Goal: Complete application form

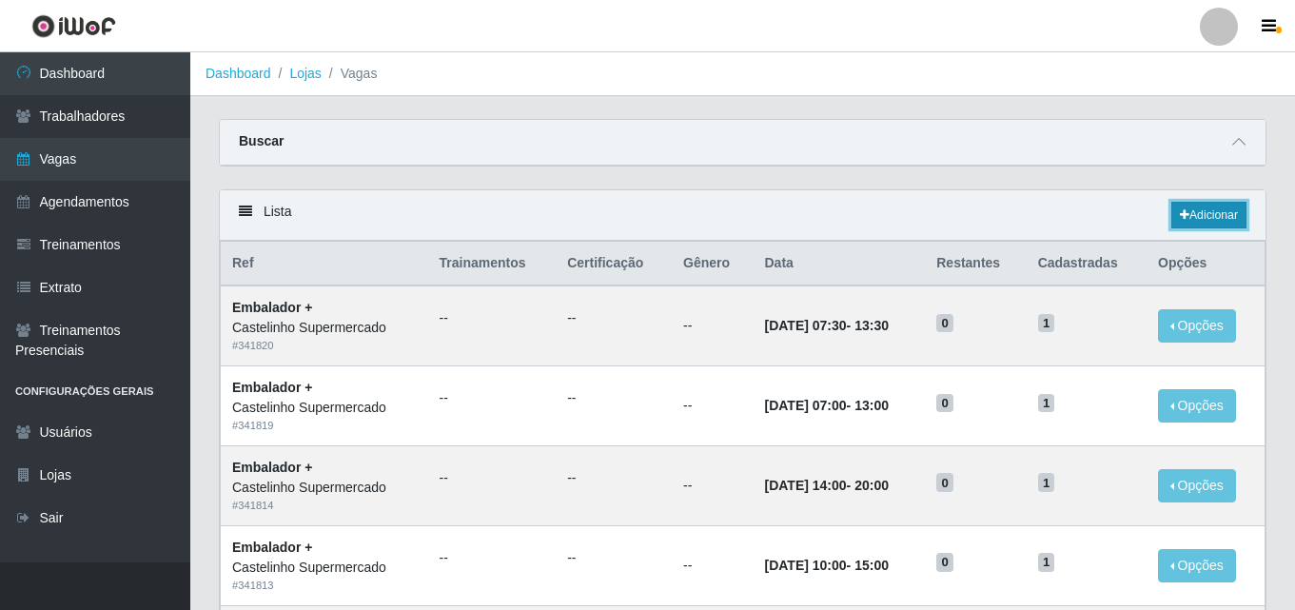
click at [1214, 210] on link "Adicionar" at bounding box center [1208, 215] width 75 height 27
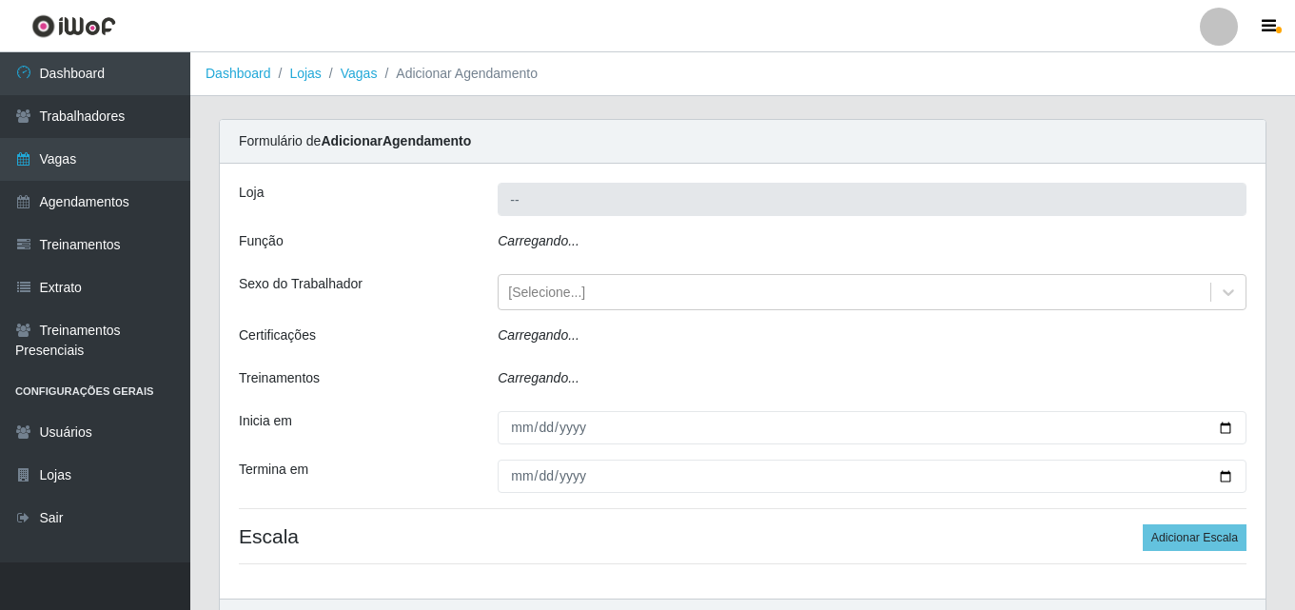
type input "Castelinho Supermercado"
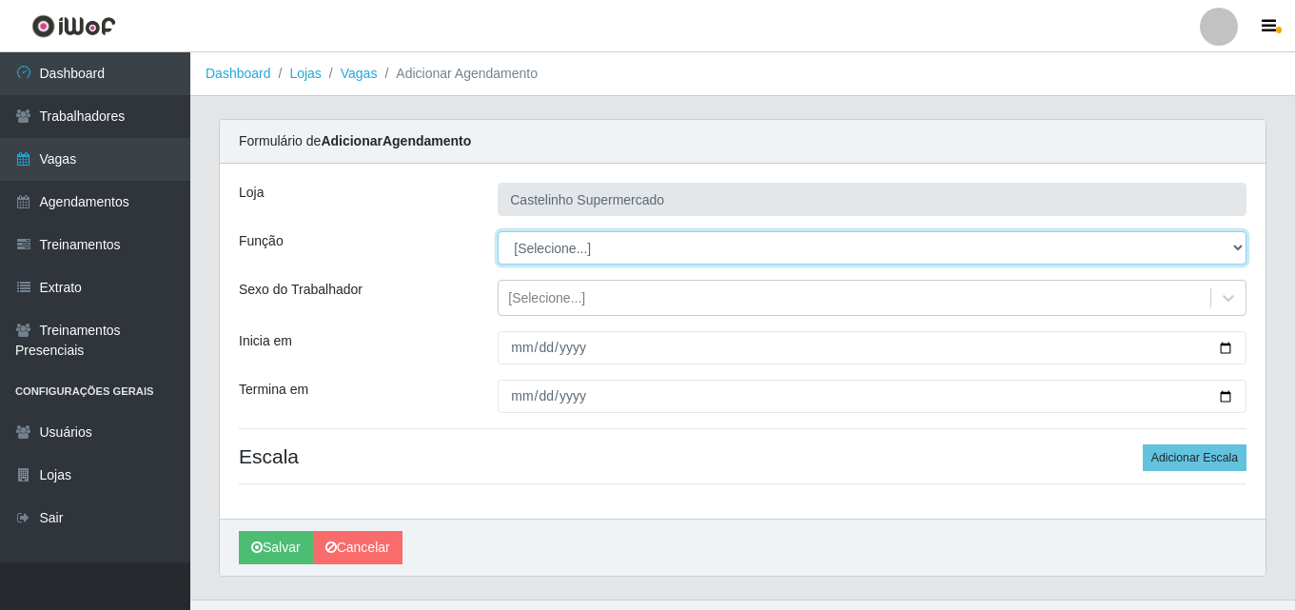
click at [1240, 248] on select "[Selecione...] ASG ASG + ASG ++ Balconista de Açougue Balconista de Açougue + B…" at bounding box center [872, 247] width 749 height 33
select select "70"
click at [498, 231] on select "[Selecione...] ASG ASG + ASG ++ Balconista de Açougue Balconista de Açougue + B…" at bounding box center [872, 247] width 749 height 33
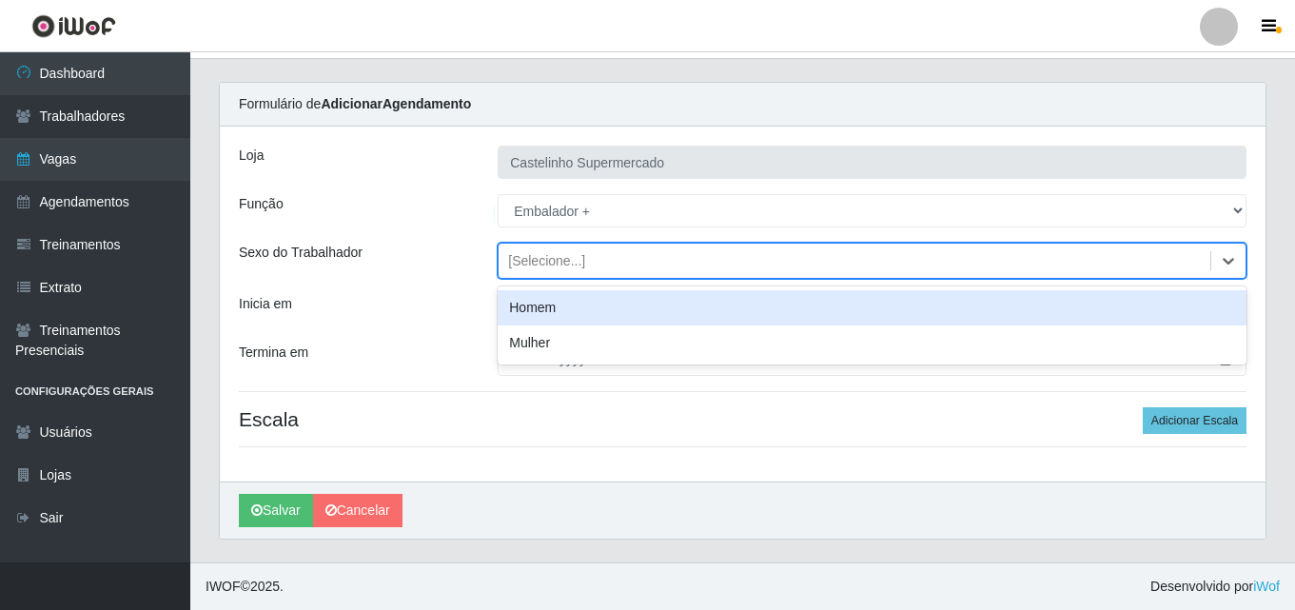
click at [622, 266] on div "[Selecione...]" at bounding box center [854, 260] width 712 height 31
click at [396, 256] on div "Sexo do Trabalhador" at bounding box center [354, 261] width 259 height 36
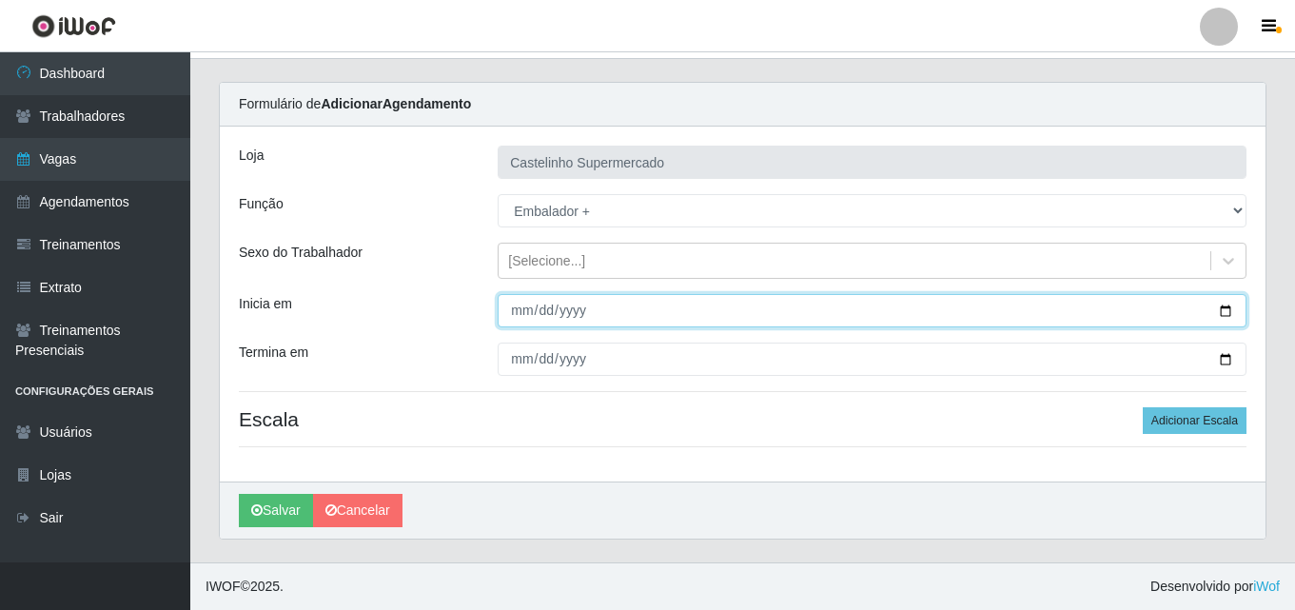
click at [518, 308] on input "Inicia em" at bounding box center [872, 310] width 749 height 33
type input "[DATE]"
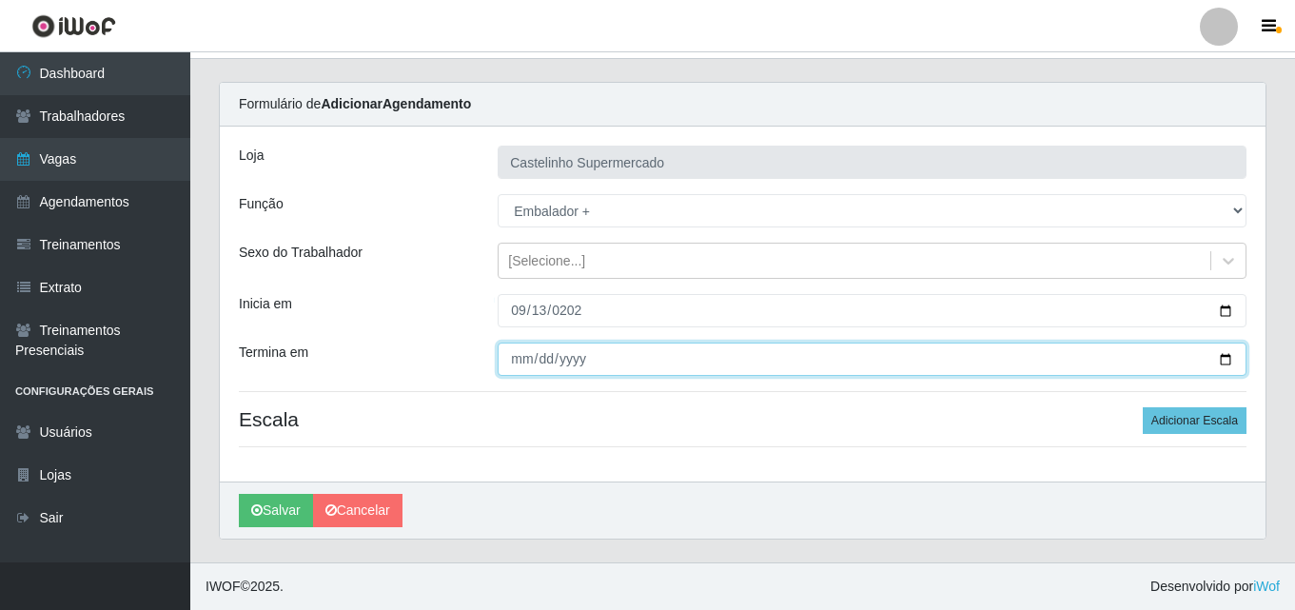
click at [517, 361] on input "Termina em" at bounding box center [872, 358] width 749 height 33
type input "[DATE]"
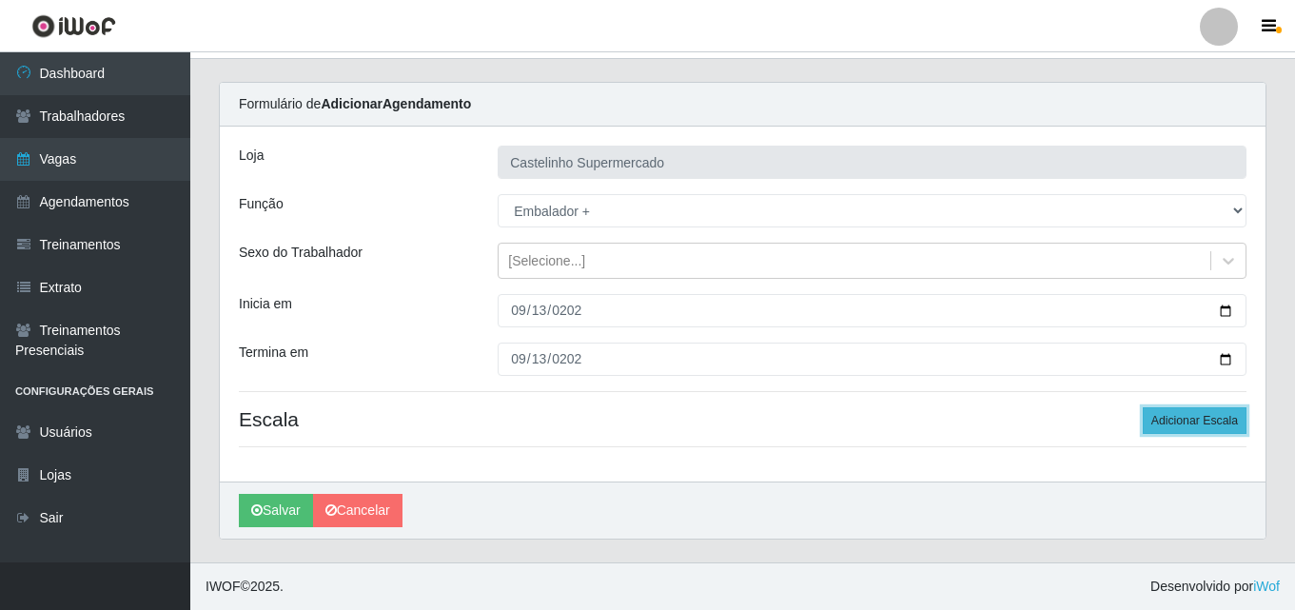
click at [1185, 420] on button "Adicionar Escala" at bounding box center [1194, 420] width 104 height 27
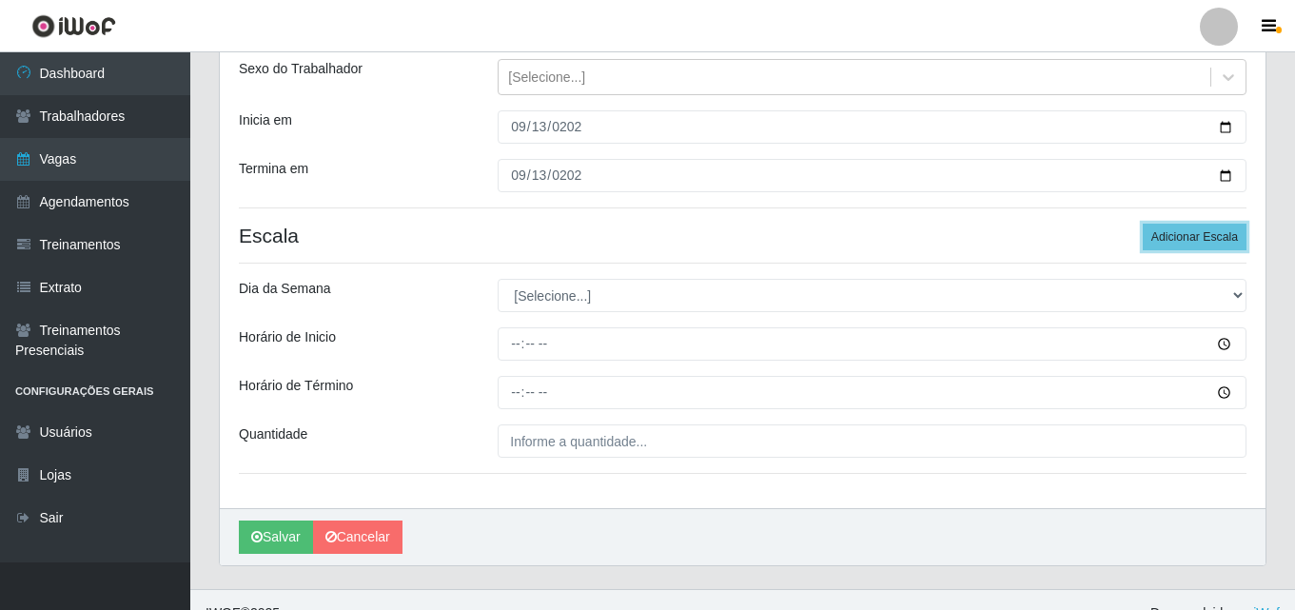
scroll to position [227, 0]
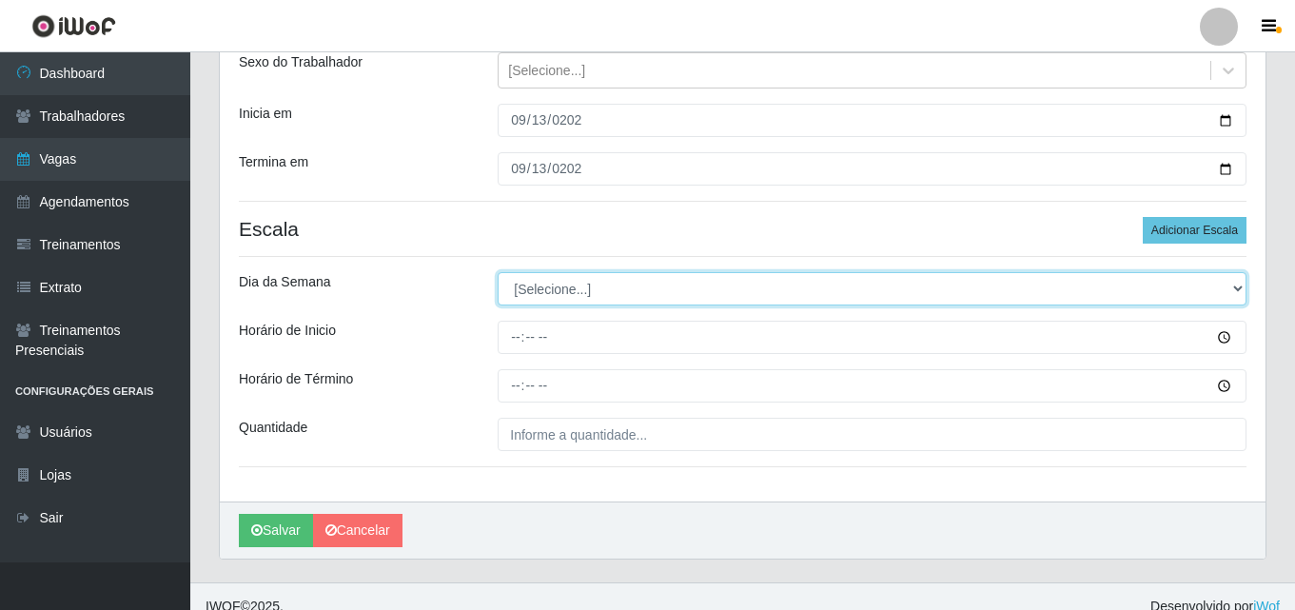
click at [1226, 293] on select "[Selecione...] Segunda Terça Quarta Quinta Sexta Sábado Domingo" at bounding box center [872, 288] width 749 height 33
select select "6"
click at [498, 272] on select "[Selecione...] Segunda Terça Quarta Quinta Sexta Sábado Domingo" at bounding box center [872, 288] width 749 height 33
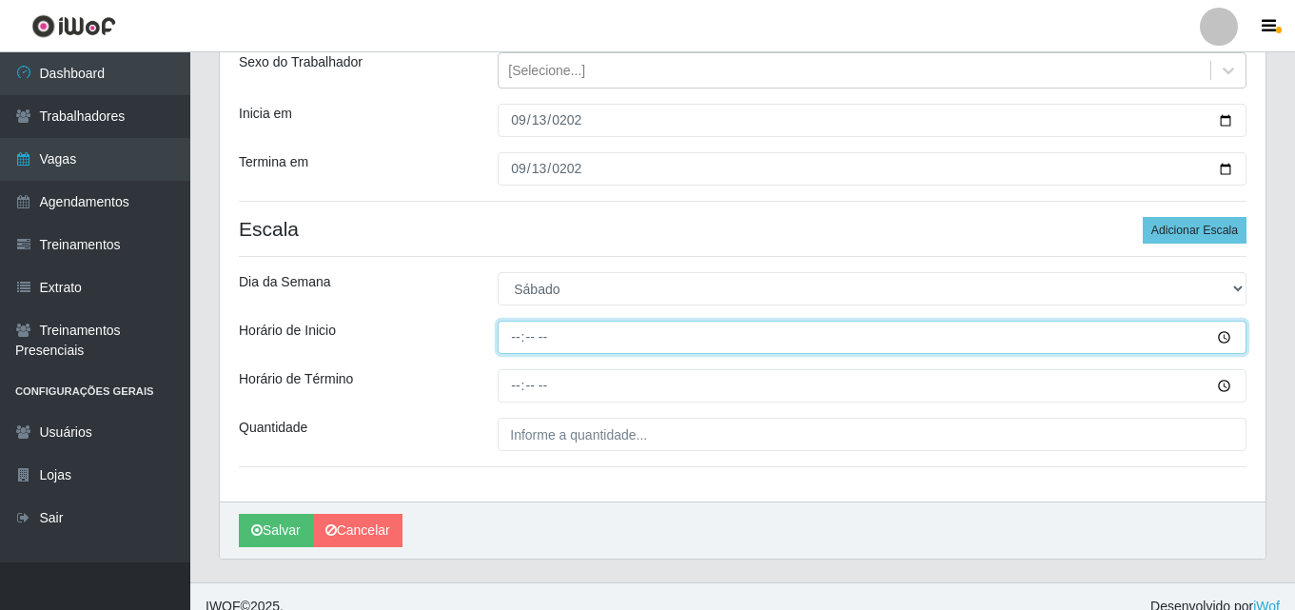
click at [509, 333] on input "Horário de Inicio" at bounding box center [872, 337] width 749 height 33
type input "10:00"
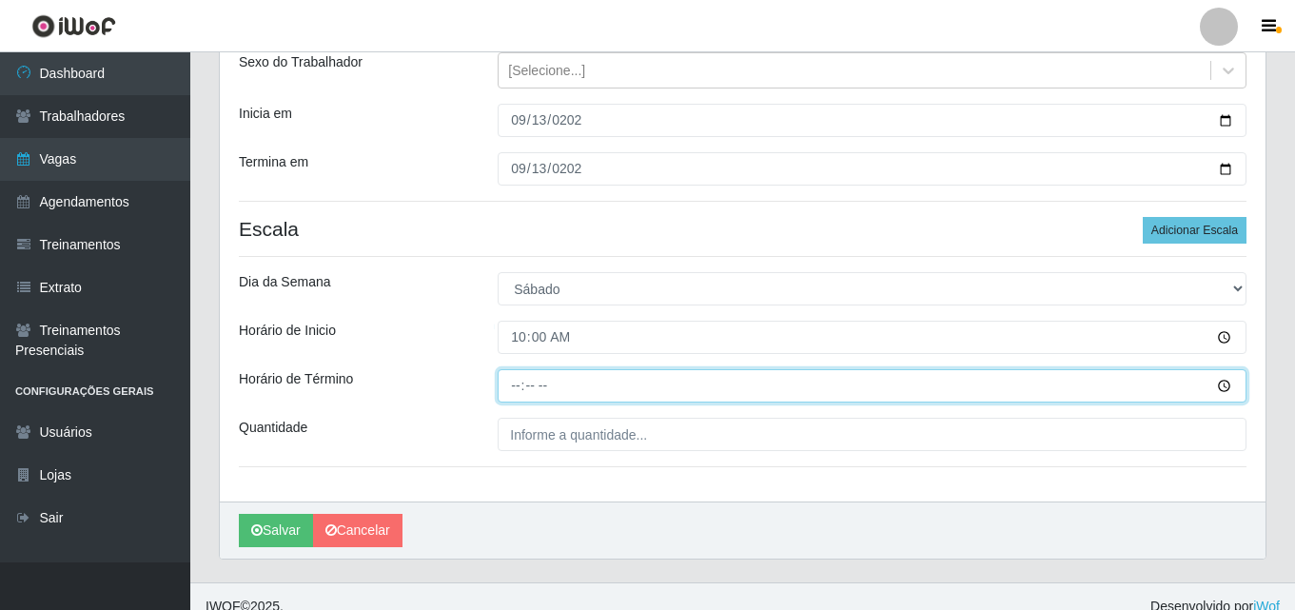
click at [514, 384] on input "Horário de Término" at bounding box center [872, 385] width 749 height 33
type input "15:00"
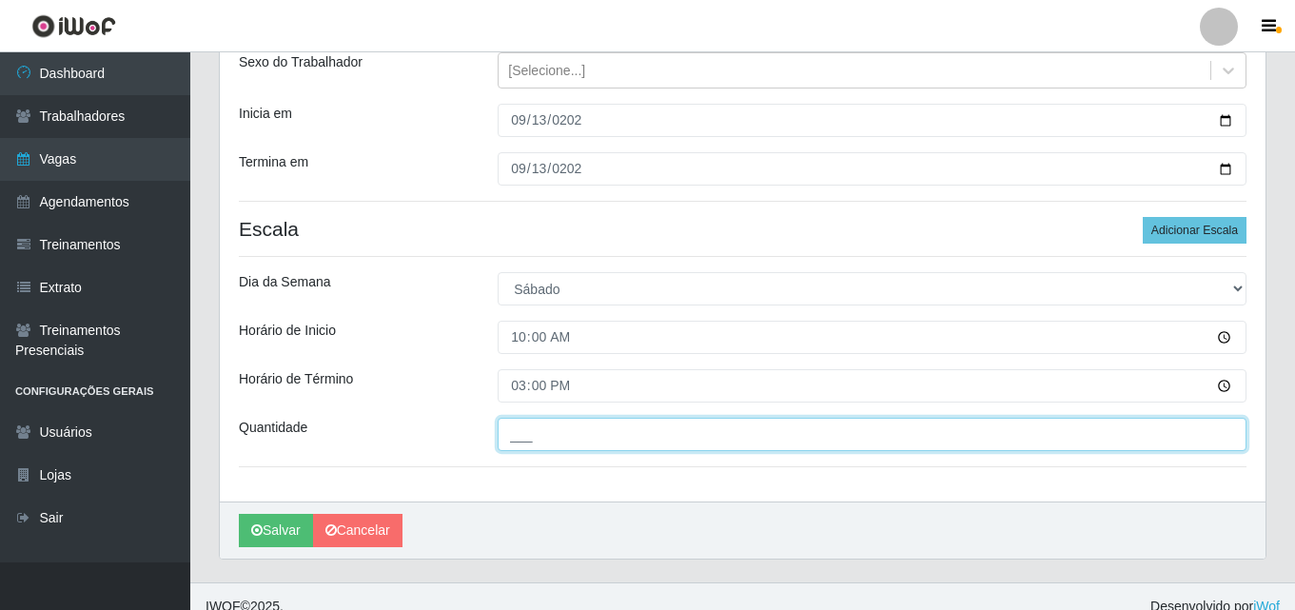
click at [595, 433] on input "___" at bounding box center [872, 434] width 749 height 33
type input "1__"
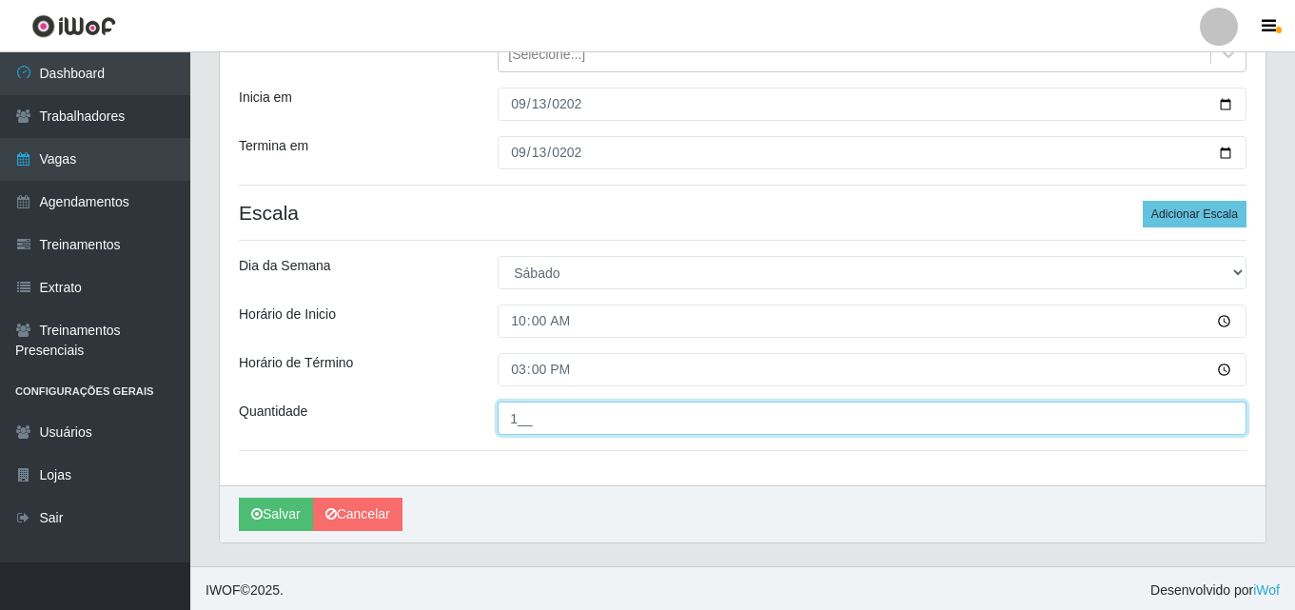
scroll to position [247, 0]
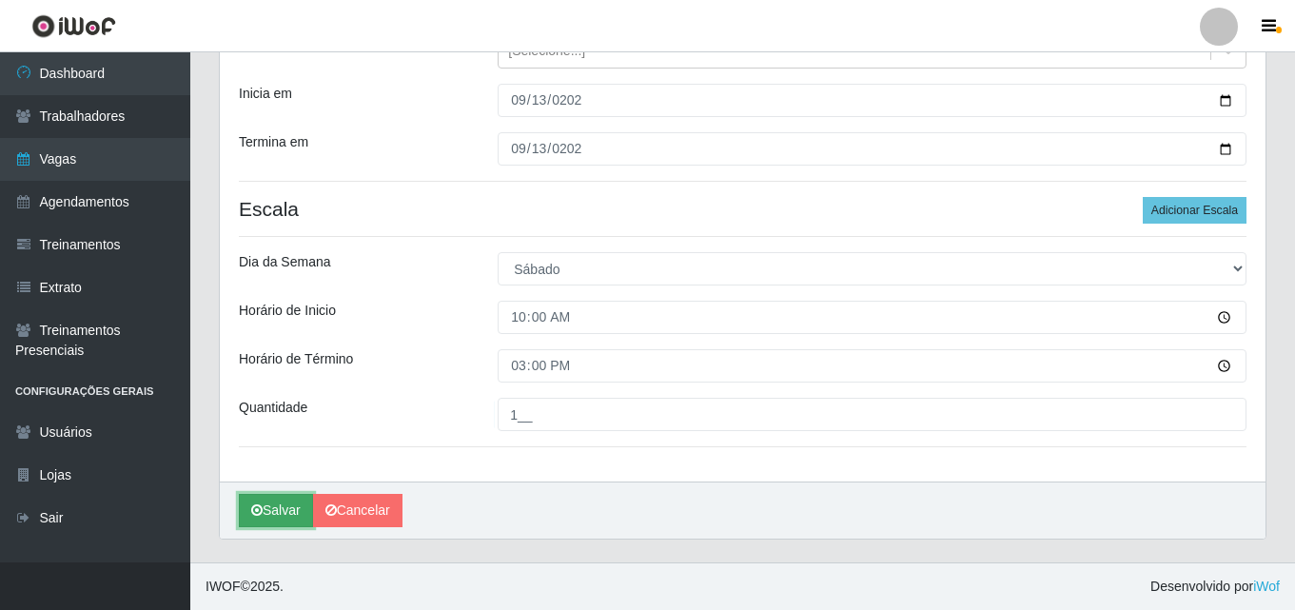
click at [281, 506] on button "Salvar" at bounding box center [276, 510] width 74 height 33
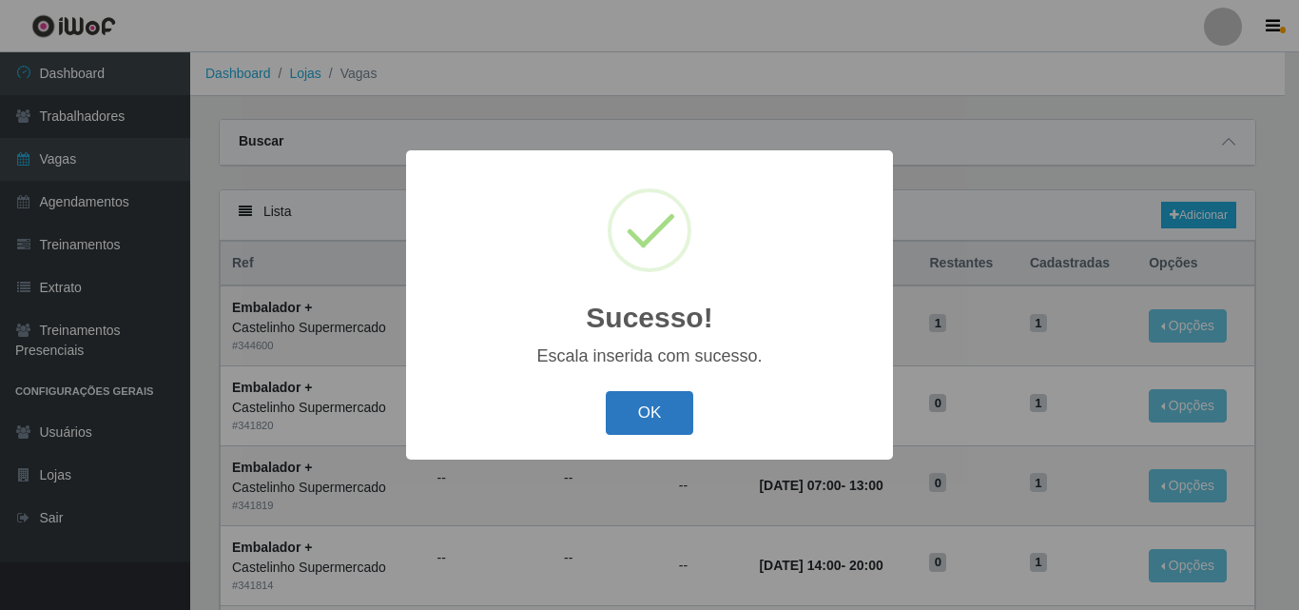
click at [660, 415] on button "OK" at bounding box center [650, 413] width 88 height 45
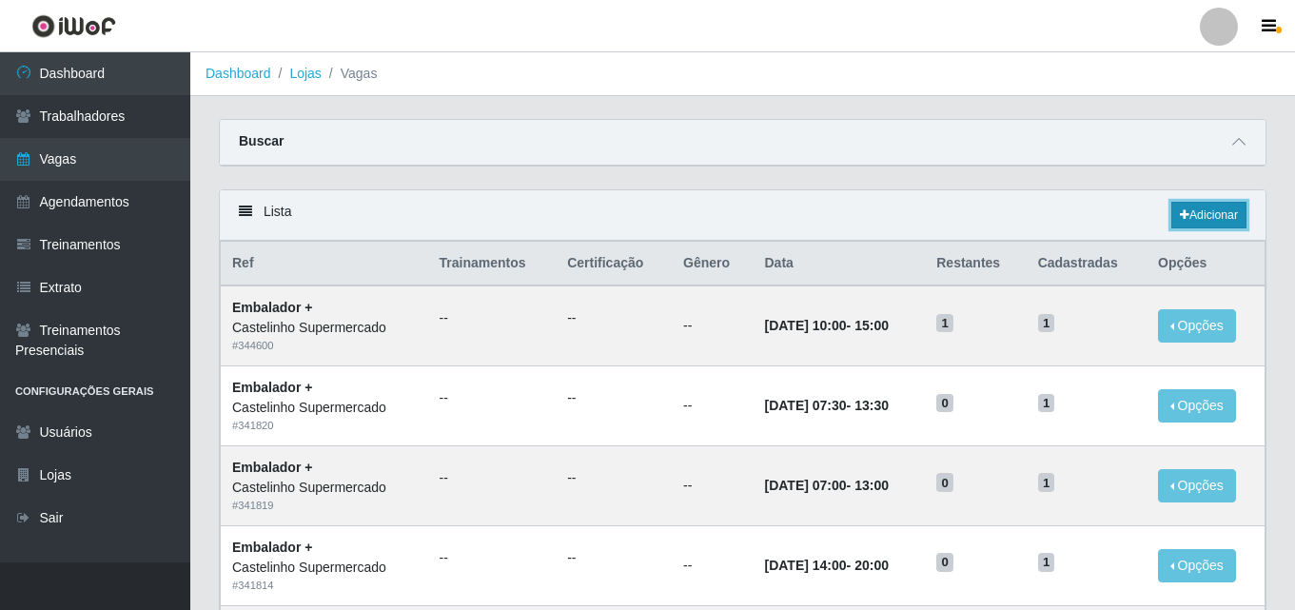
click at [1184, 213] on icon at bounding box center [1185, 214] width 10 height 11
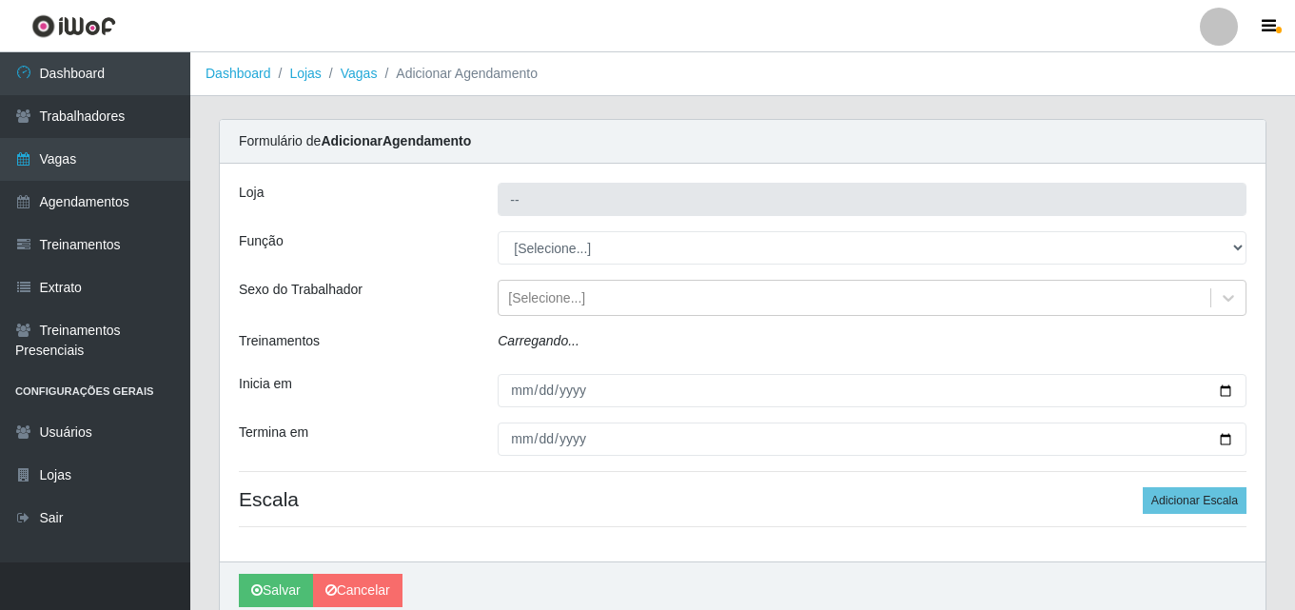
type input "Castelinho Supermercado"
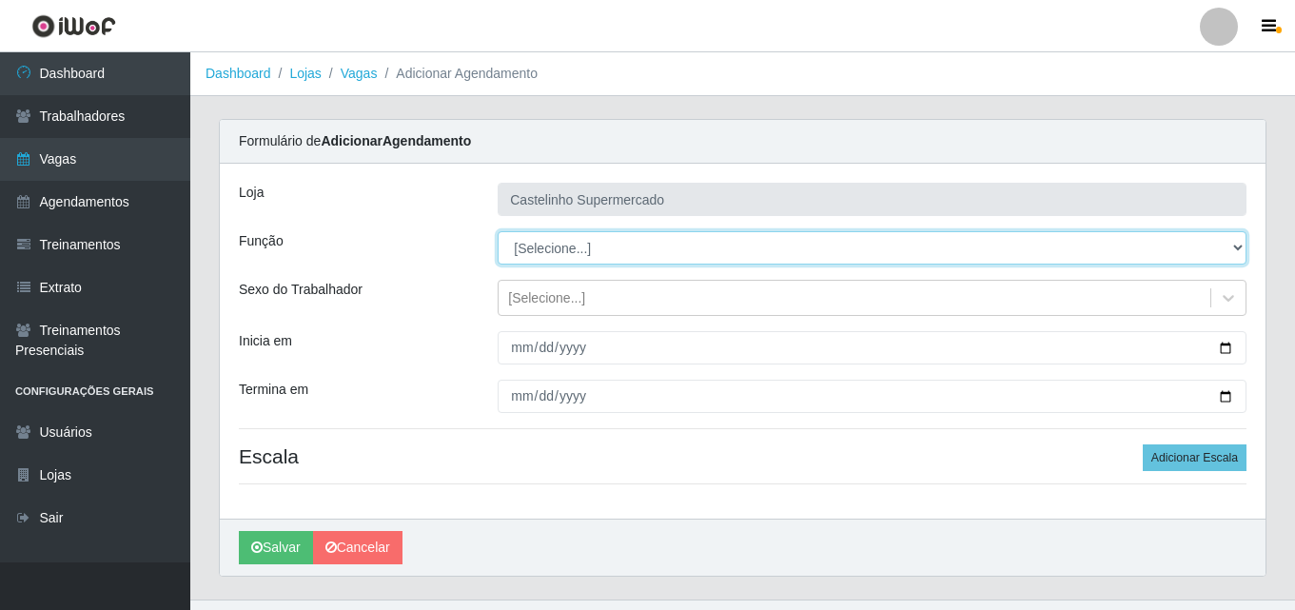
click at [563, 246] on select "[Selecione...] ASG ASG + ASG ++ Balconista de Açougue Balconista de Açougue + B…" at bounding box center [872, 247] width 749 height 33
select select "70"
click at [498, 231] on select "[Selecione...] ASG ASG + ASG ++ Balconista de Açougue Balconista de Açougue + B…" at bounding box center [872, 247] width 749 height 33
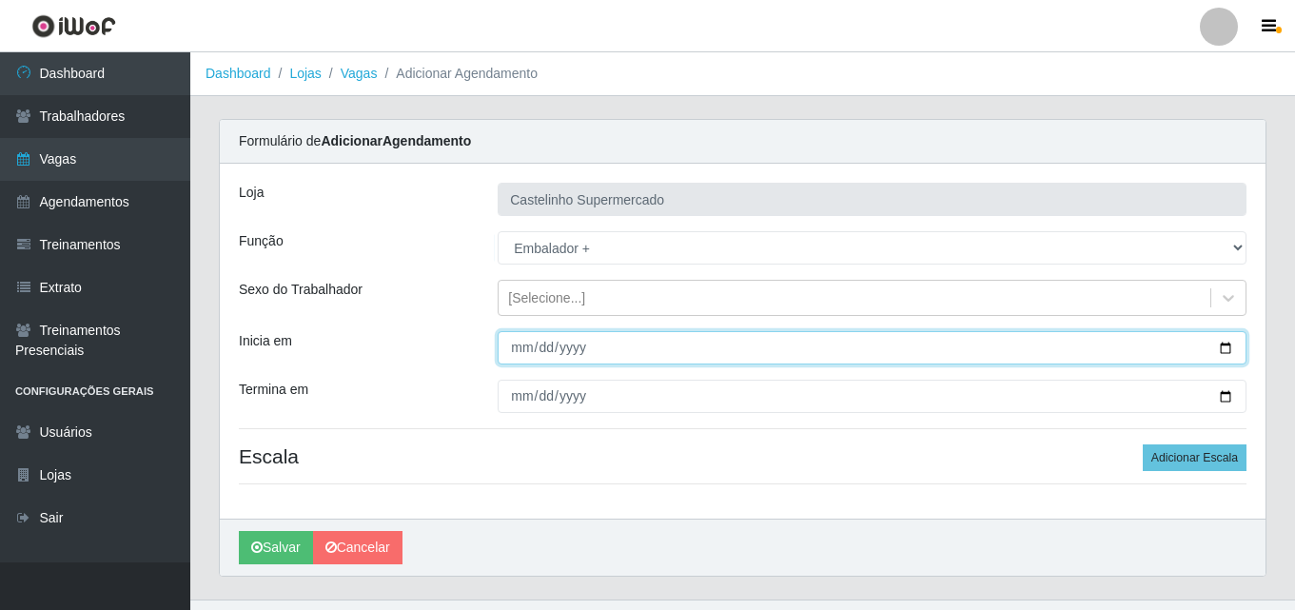
click at [519, 349] on input "Inicia em" at bounding box center [872, 347] width 749 height 33
type input "[DATE]"
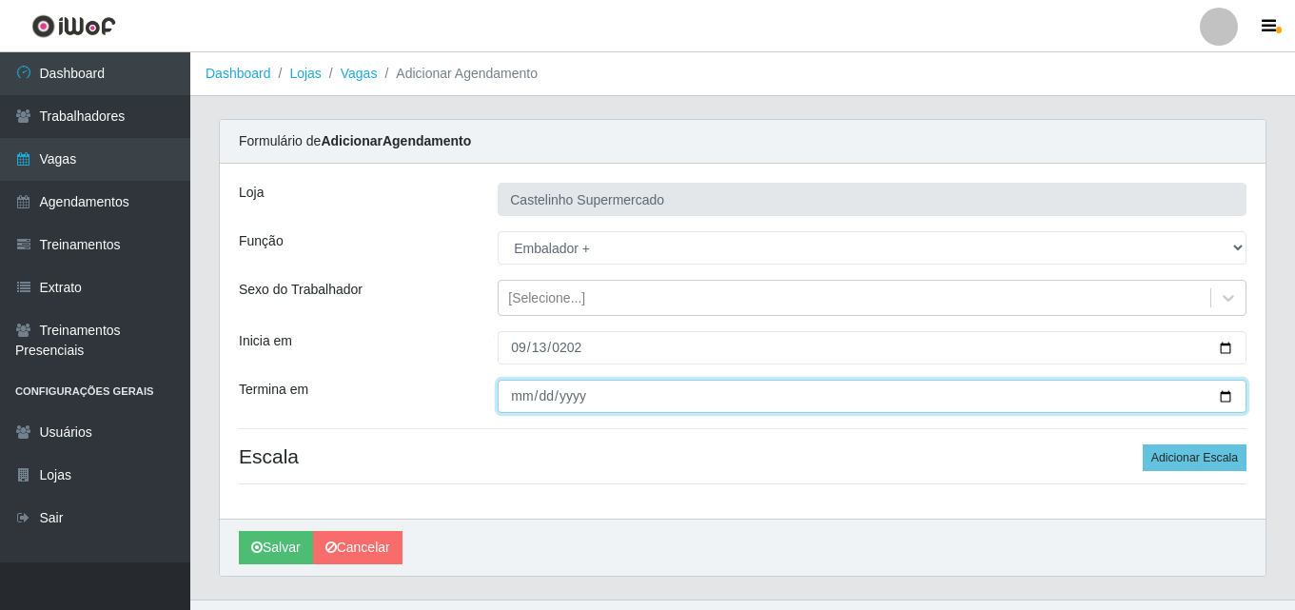
click at [525, 395] on input "Termina em" at bounding box center [872, 396] width 749 height 33
type input "[DATE]"
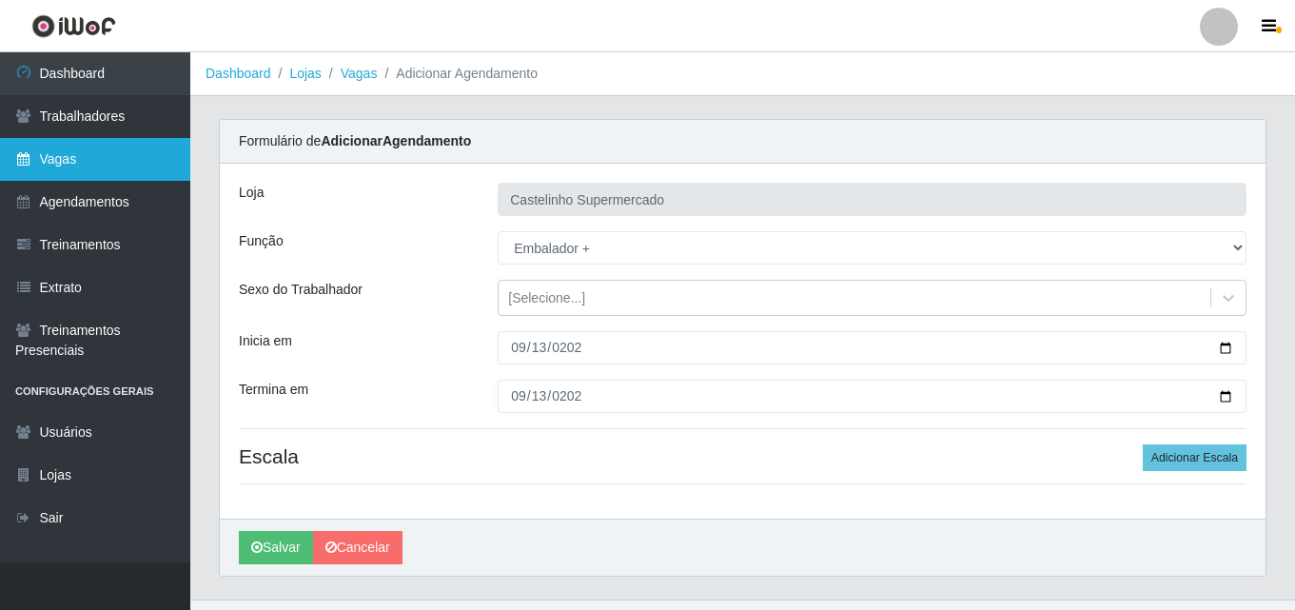
click at [64, 162] on link "Vagas" at bounding box center [95, 159] width 190 height 43
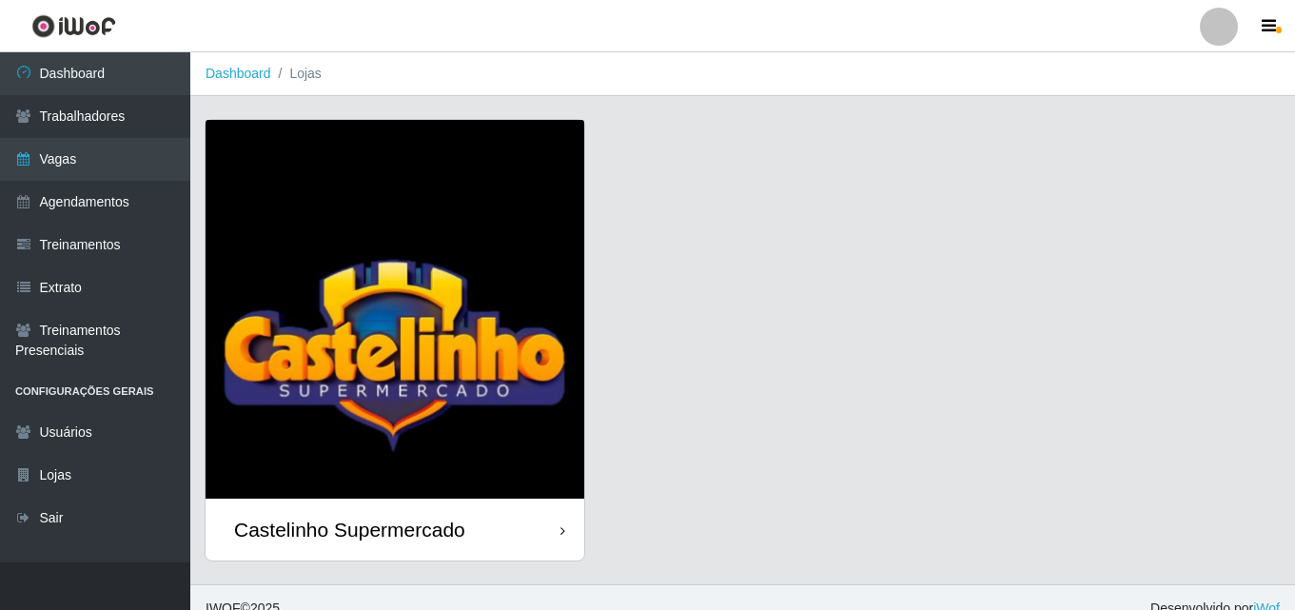
click at [314, 520] on div "Castelinho Supermercado" at bounding box center [349, 529] width 231 height 24
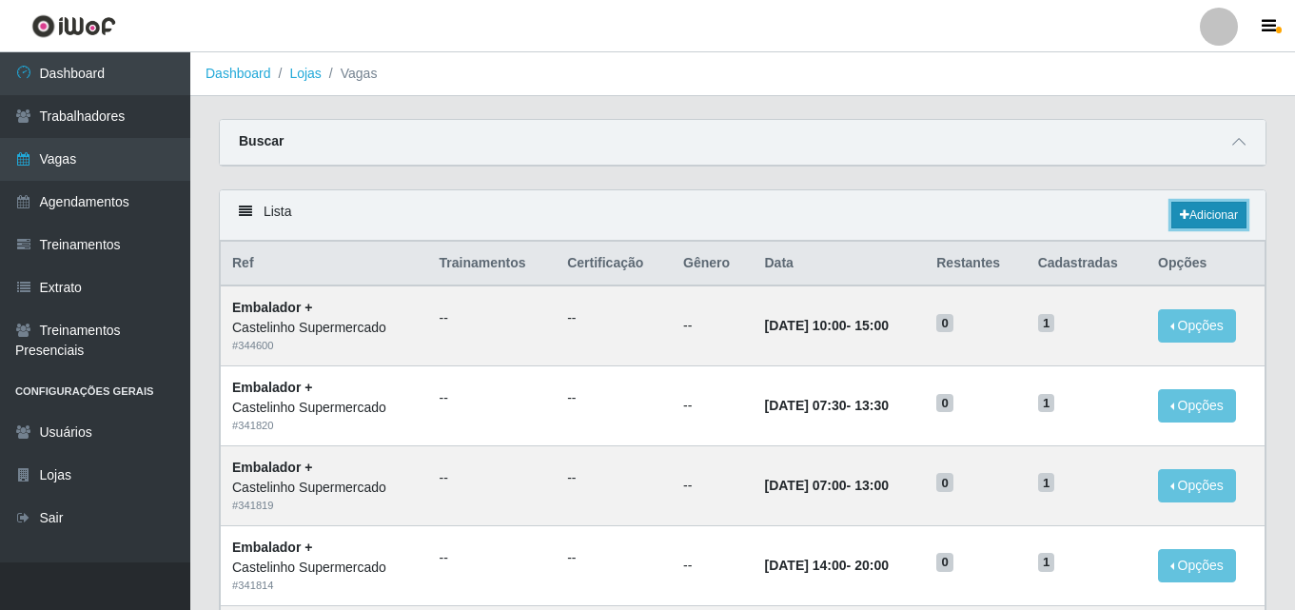
click at [1190, 211] on link "Adicionar" at bounding box center [1208, 215] width 75 height 27
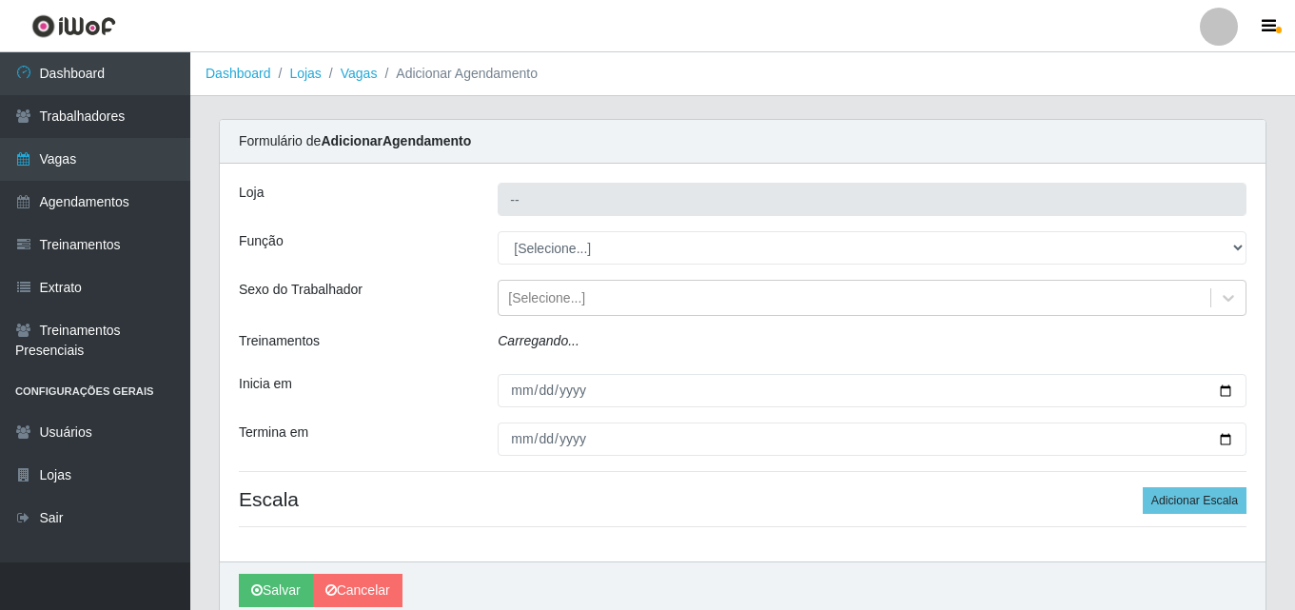
type input "Castelinho Supermercado"
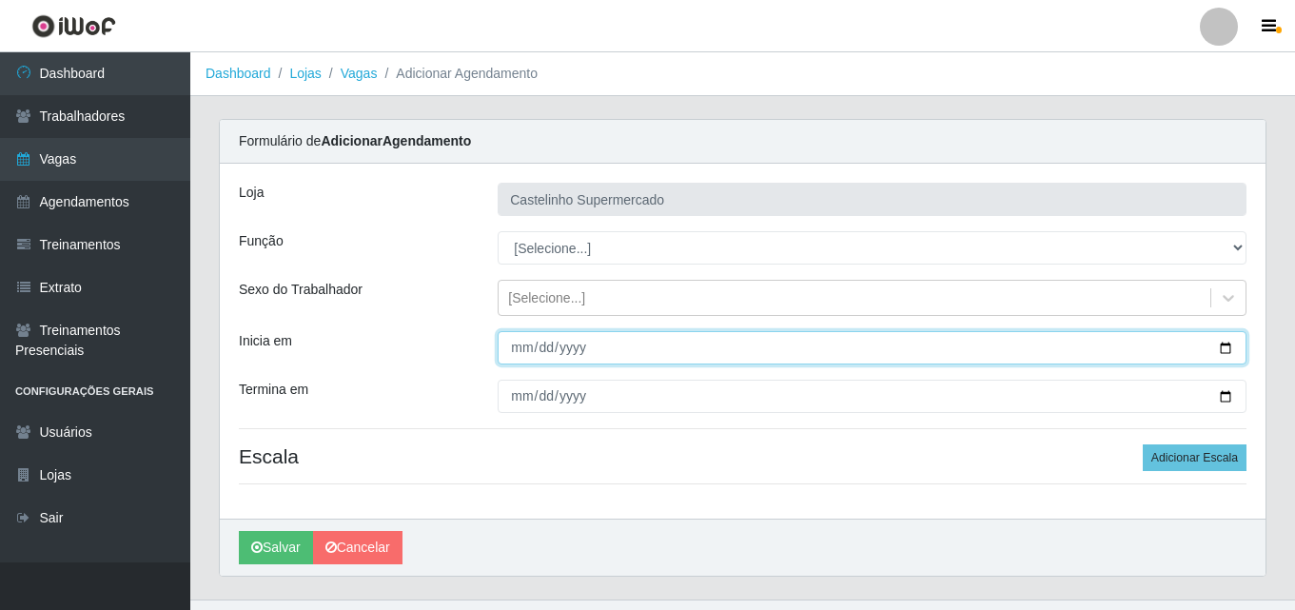
click at [514, 345] on input "Inicia em" at bounding box center [872, 347] width 749 height 33
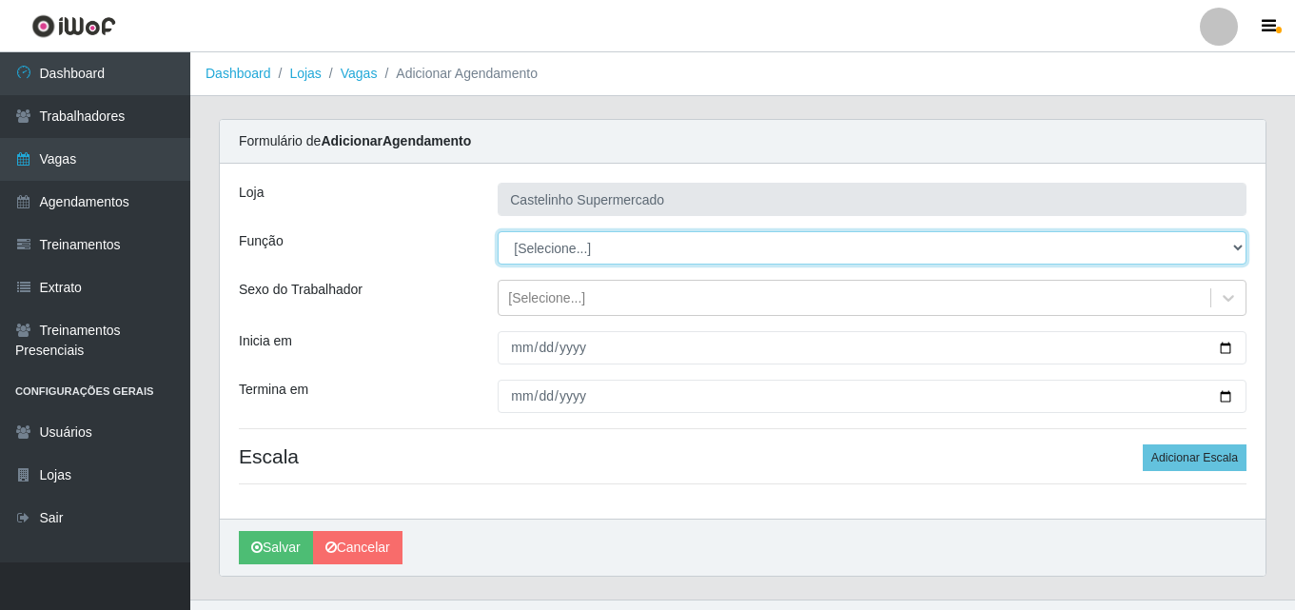
click at [592, 249] on select "[Selecione...] ASG ASG + ASG ++ Balconista de Açougue Balconista de Açougue + B…" at bounding box center [872, 247] width 749 height 33
select select "70"
click at [498, 231] on select "[Selecione...] ASG ASG + ASG ++ Balconista de Açougue Balconista de Açougue + B…" at bounding box center [872, 247] width 749 height 33
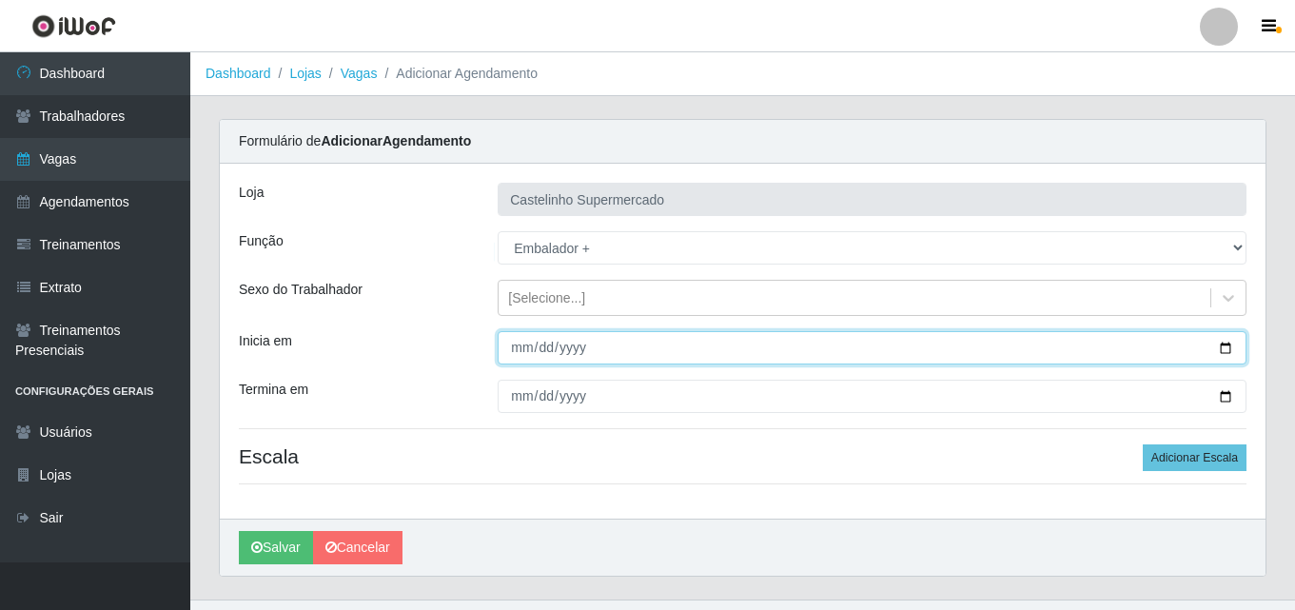
click at [515, 349] on input "Inicia em" at bounding box center [872, 347] width 749 height 33
type input "[DATE]"
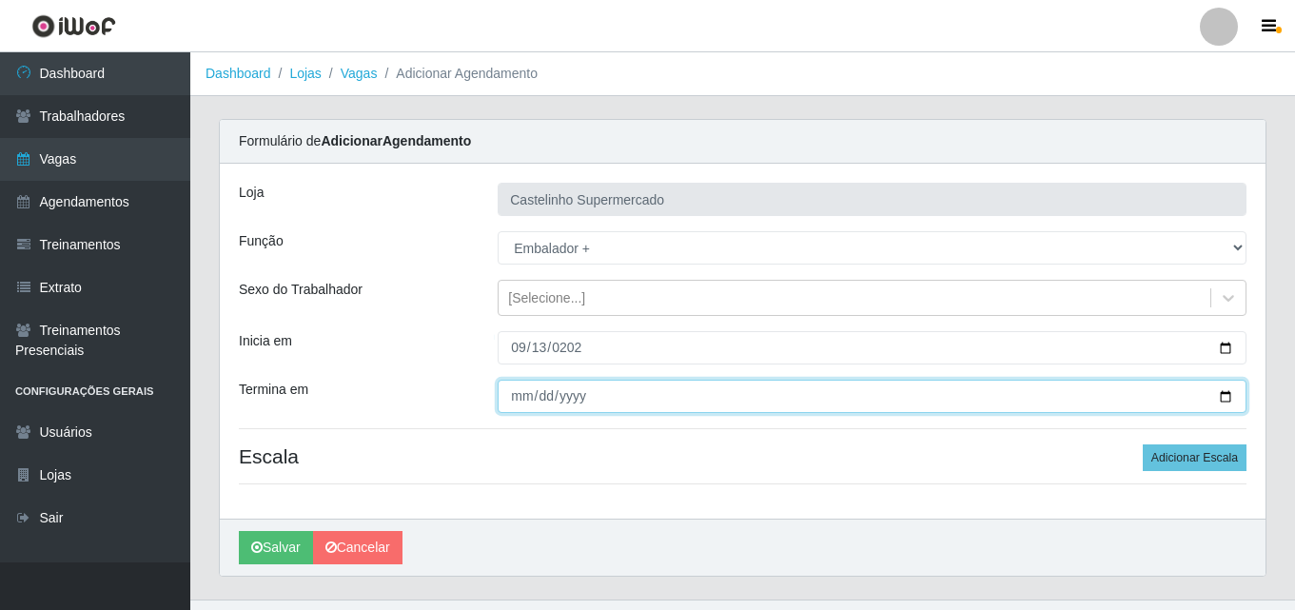
click at [528, 393] on input "Termina em" at bounding box center [872, 396] width 749 height 33
type input "[DATE]"
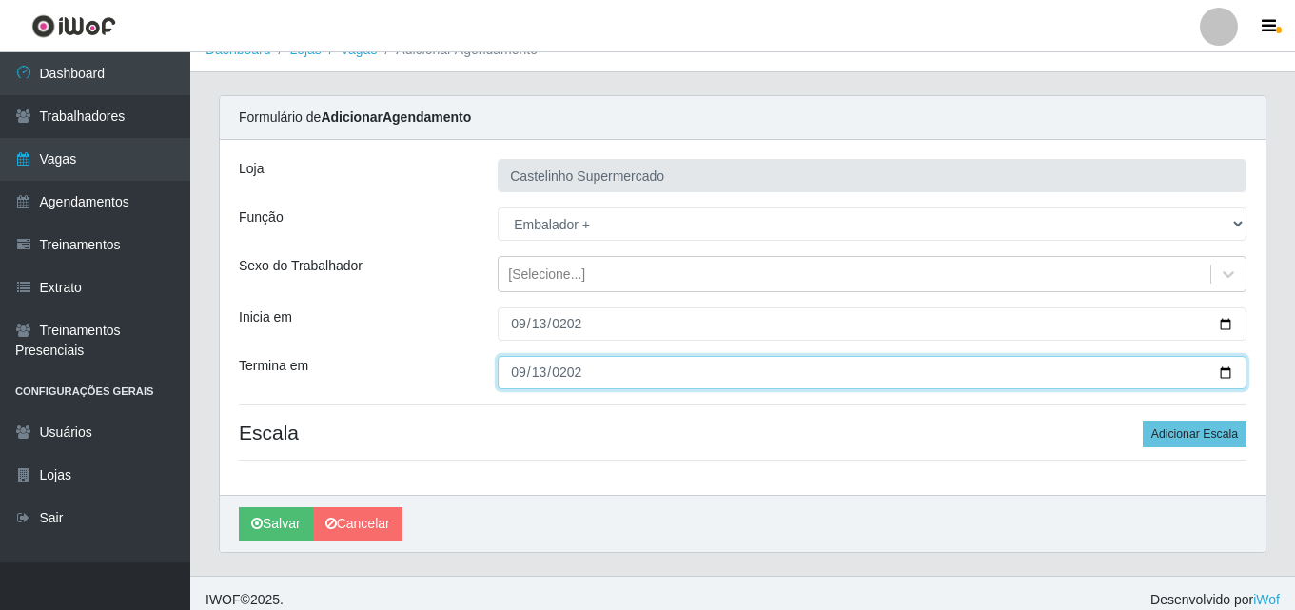
scroll to position [37, 0]
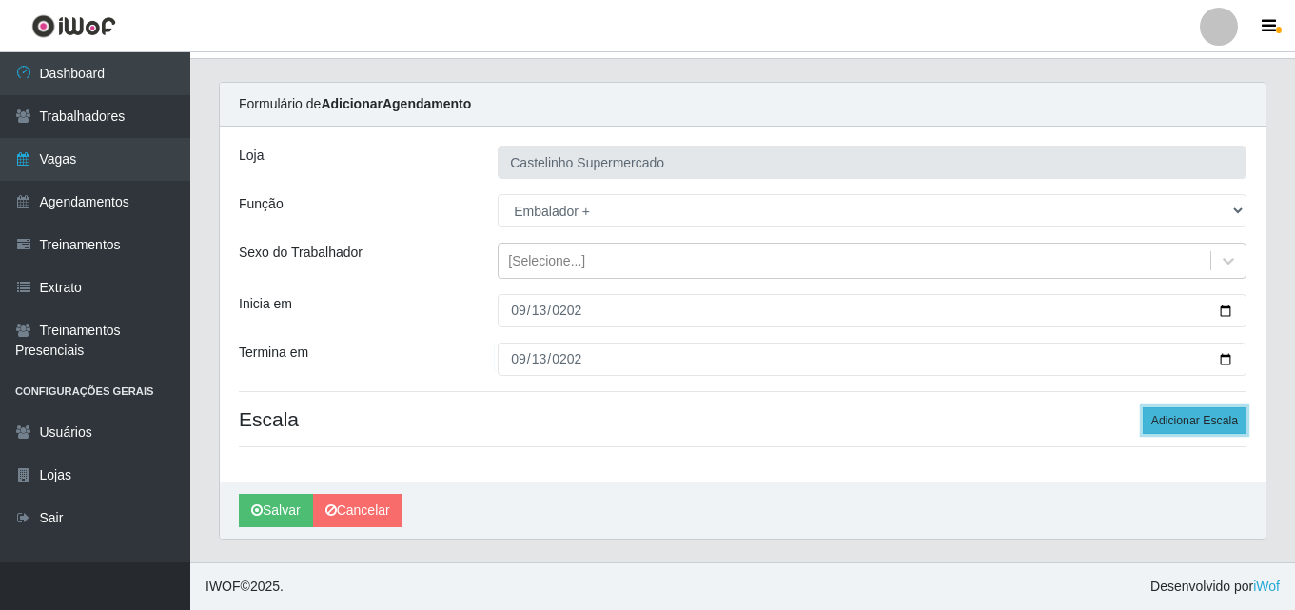
click at [1198, 428] on button "Adicionar Escala" at bounding box center [1194, 420] width 104 height 27
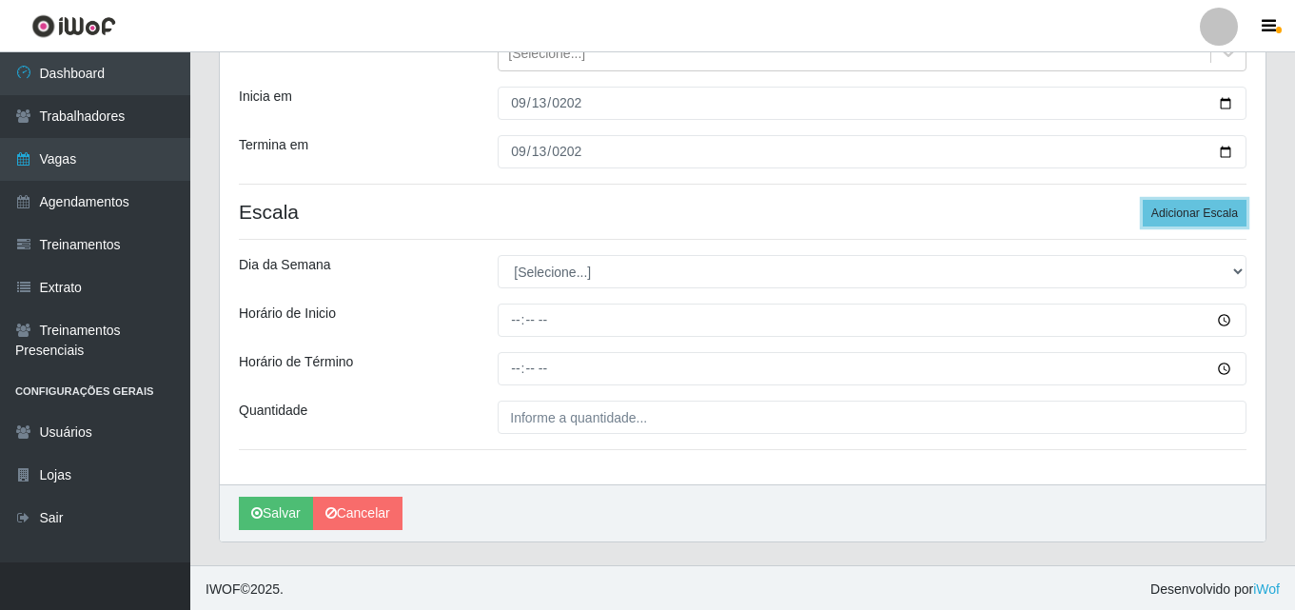
scroll to position [247, 0]
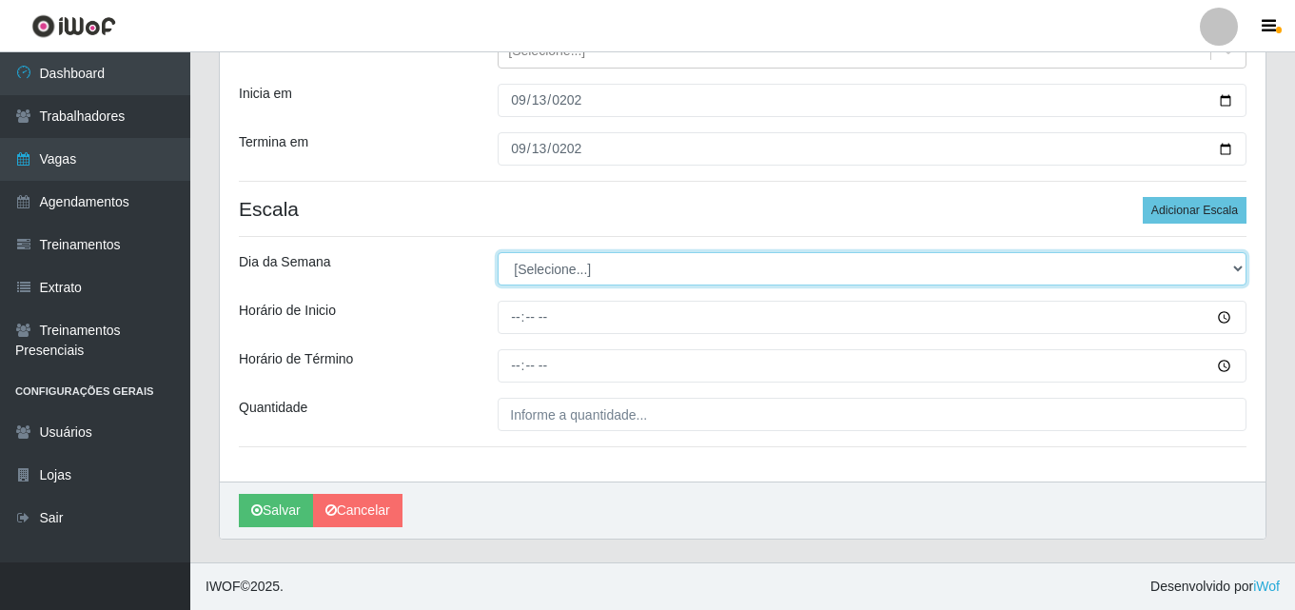
click at [541, 276] on select "[Selecione...] Segunda Terça Quarta Quinta Sexta Sábado Domingo" at bounding box center [872, 268] width 749 height 33
select select "6"
click at [498, 252] on select "[Selecione...] Segunda Terça Quarta Quinta Sexta Sábado Domingo" at bounding box center [872, 268] width 749 height 33
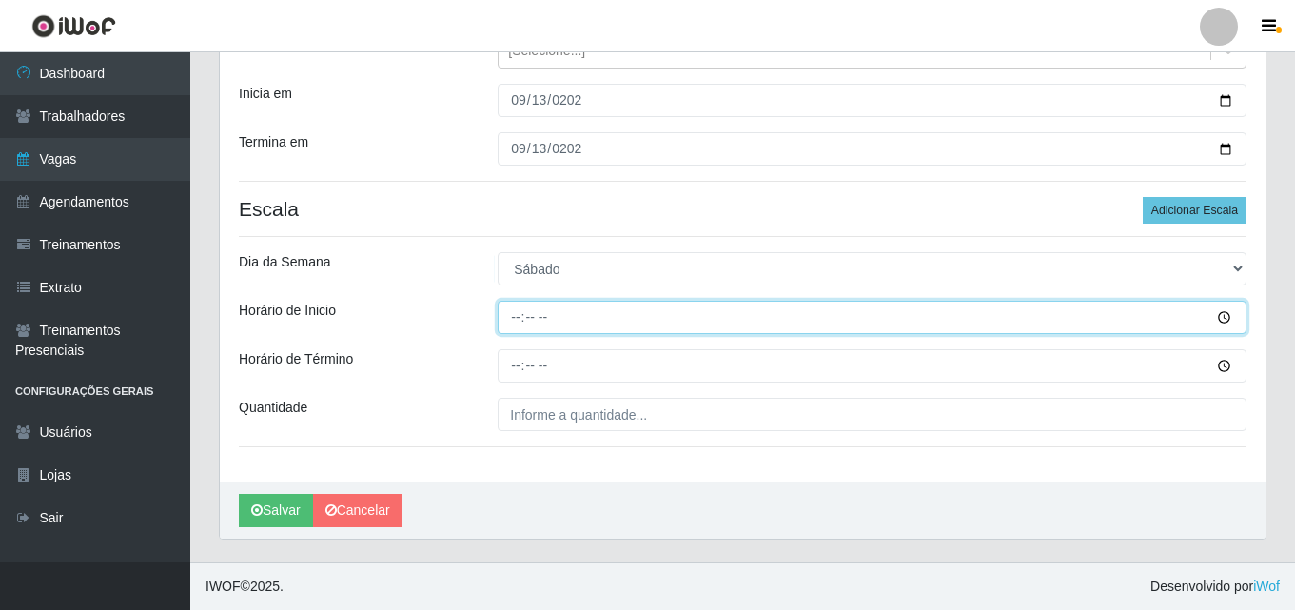
click at [515, 316] on input "Horário de Inicio" at bounding box center [872, 317] width 749 height 33
type input "14:00"
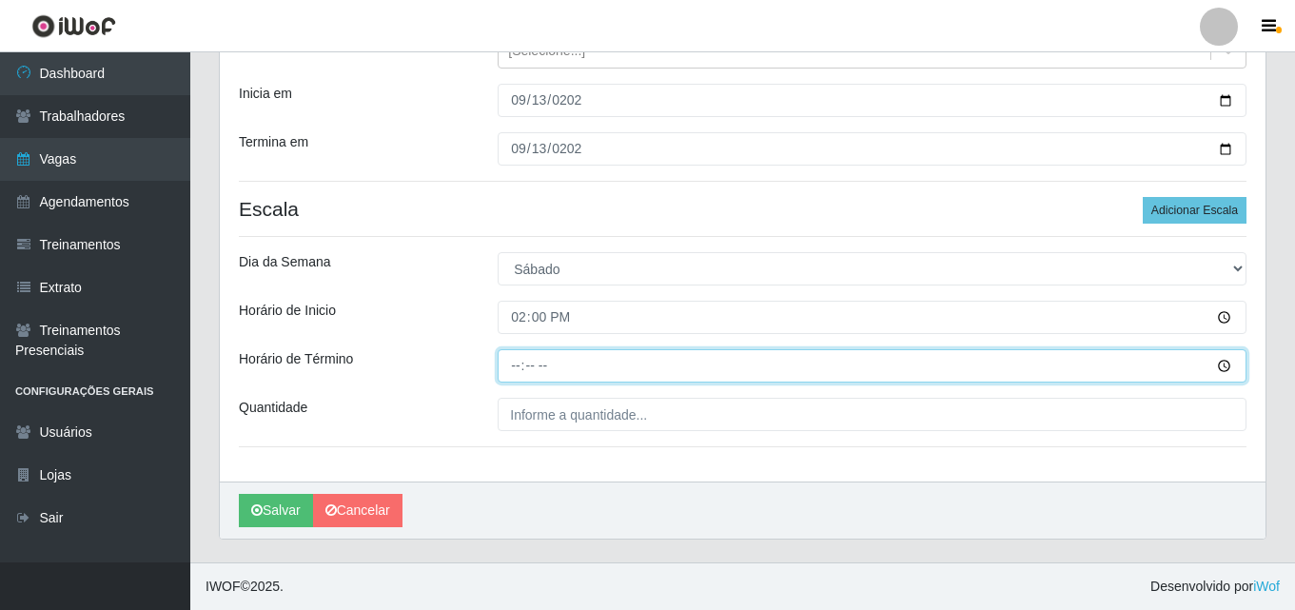
click at [513, 360] on input "Horário de Término" at bounding box center [872, 365] width 749 height 33
type input "20:00"
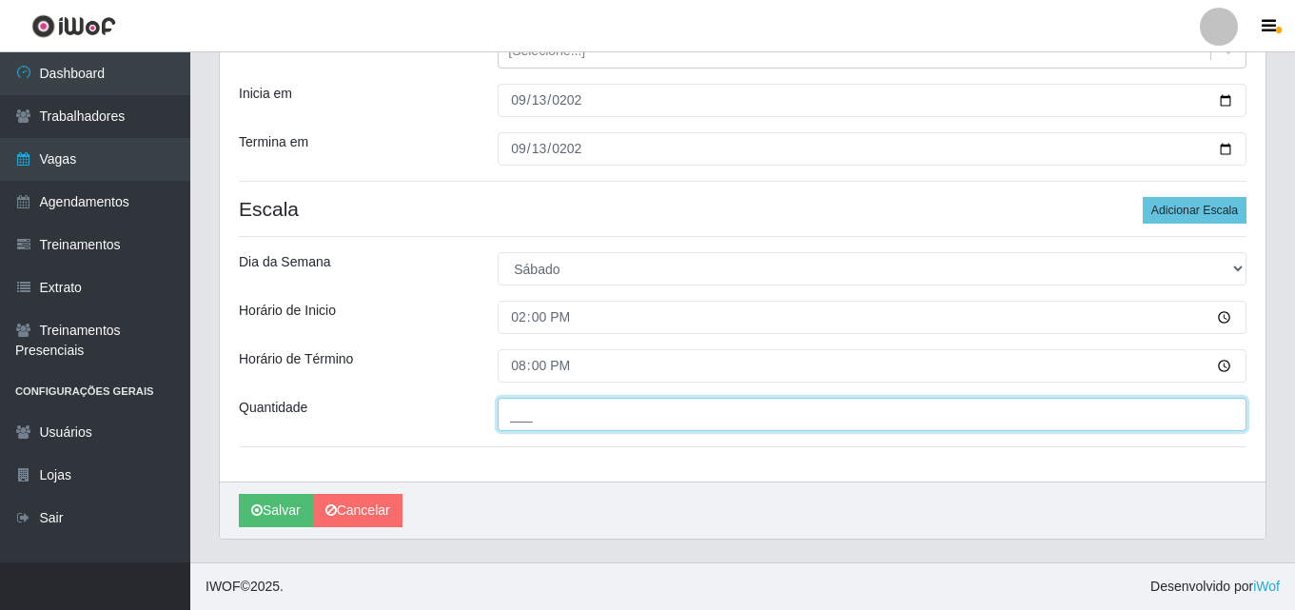
click at [514, 419] on input "___" at bounding box center [872, 414] width 749 height 33
type input "1__"
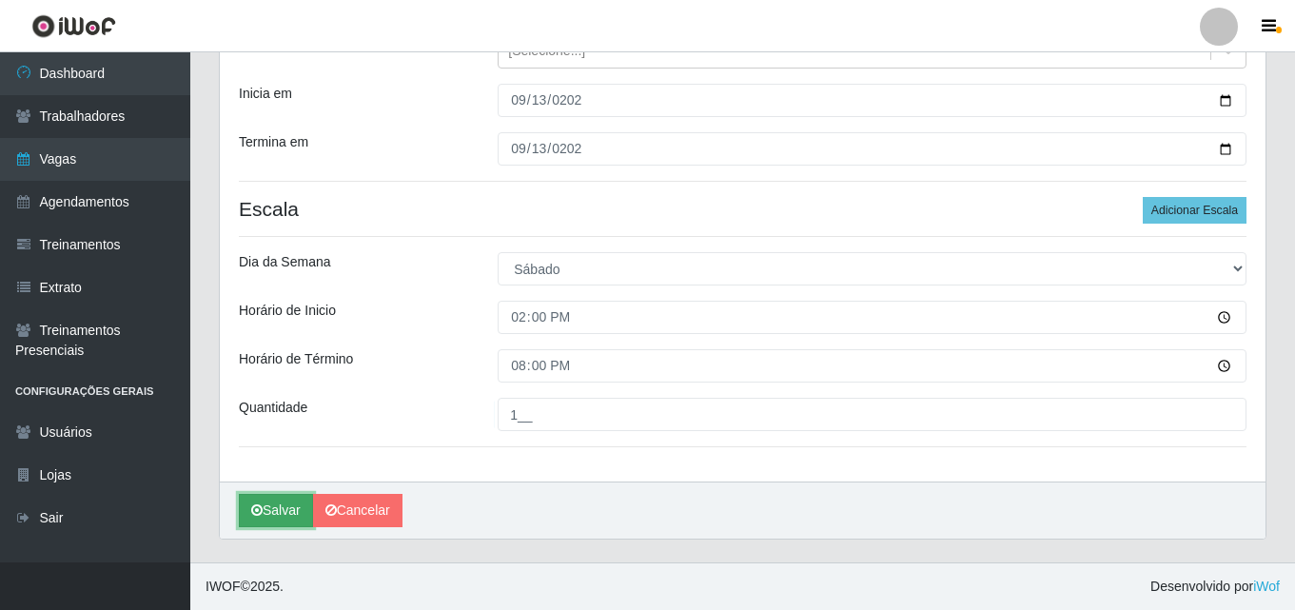
click at [283, 510] on button "Salvar" at bounding box center [276, 510] width 74 height 33
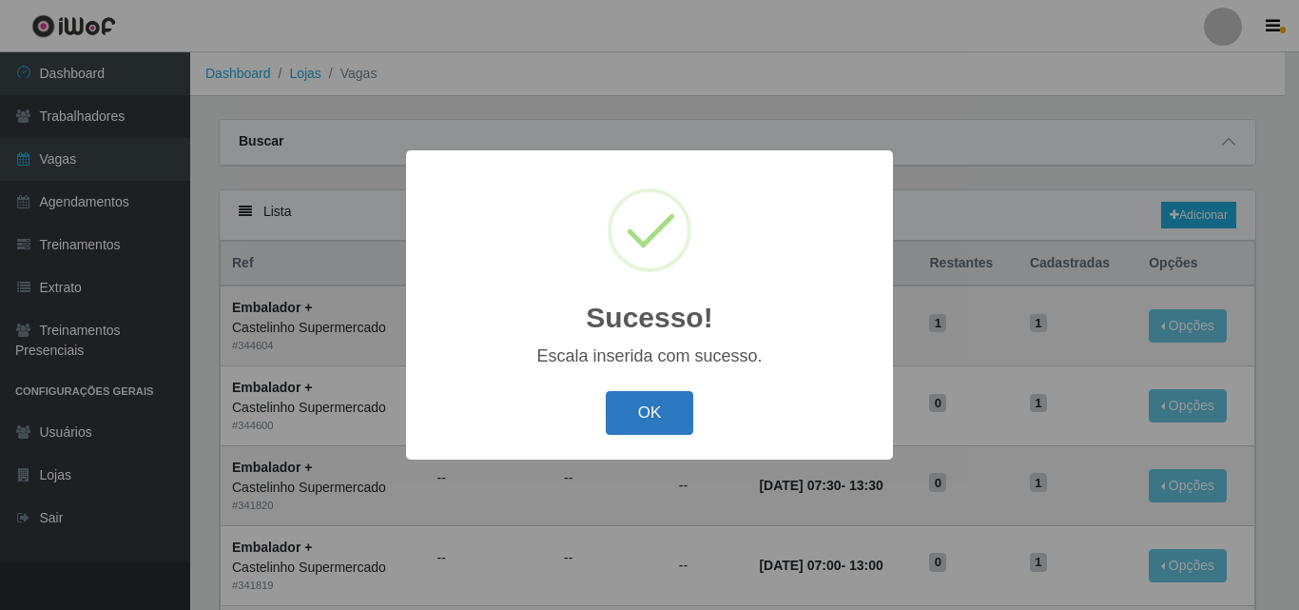
click at [662, 408] on button "OK" at bounding box center [650, 413] width 88 height 45
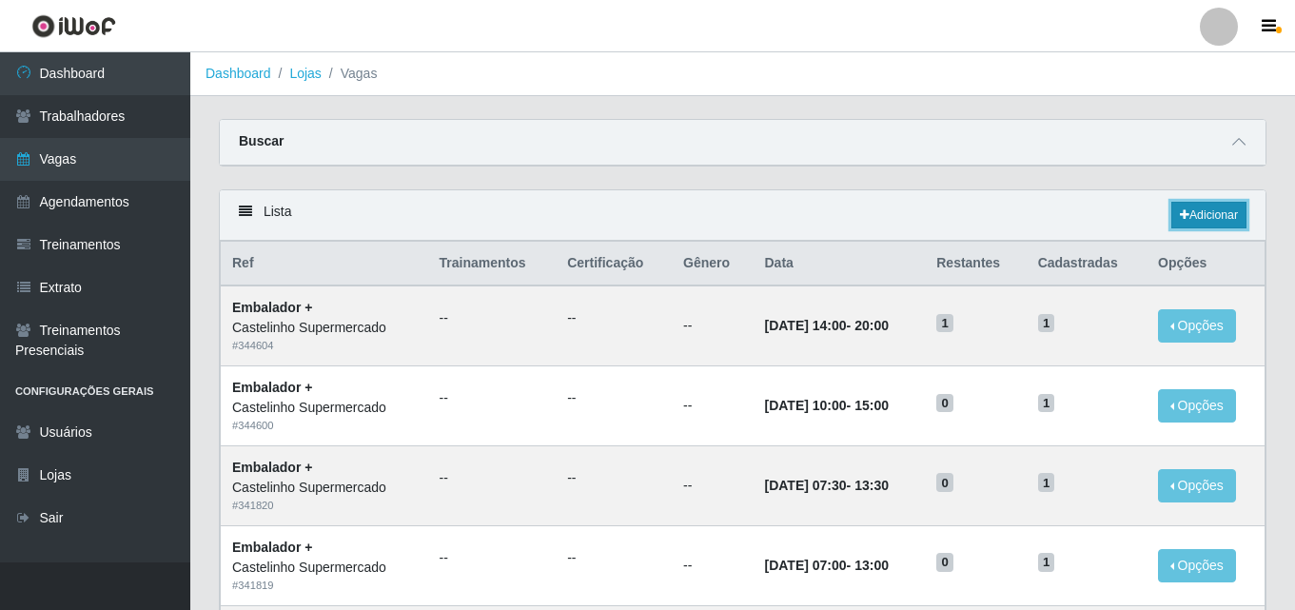
click at [1201, 219] on link "Adicionar" at bounding box center [1208, 215] width 75 height 27
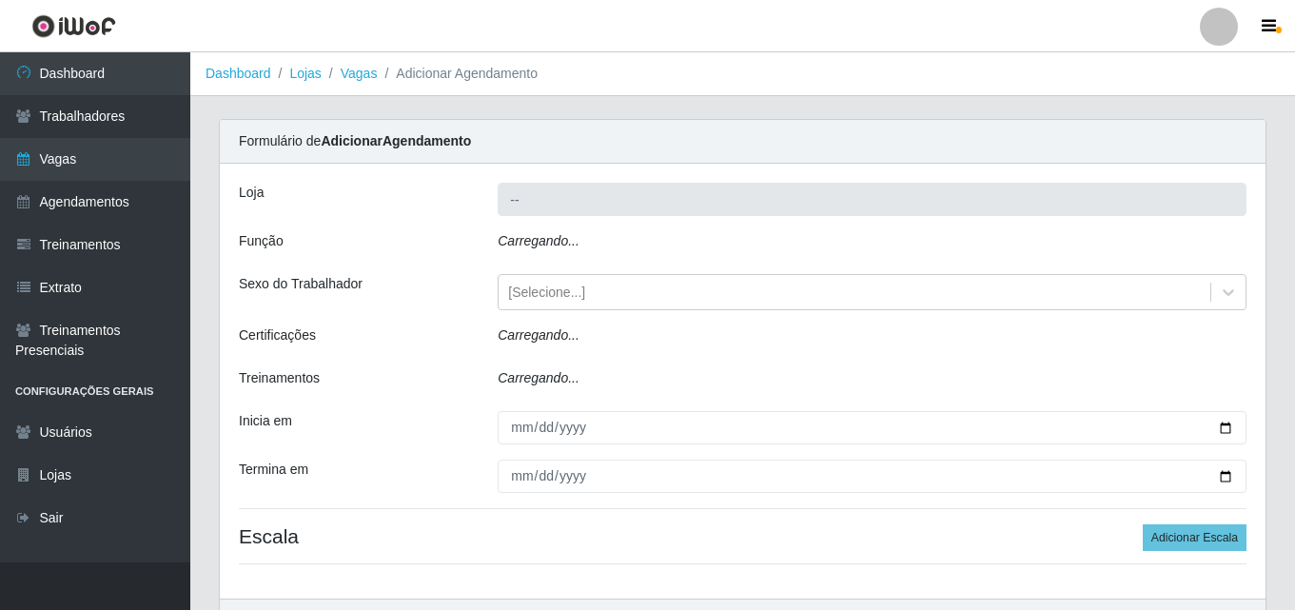
type input "Castelinho Supermercado"
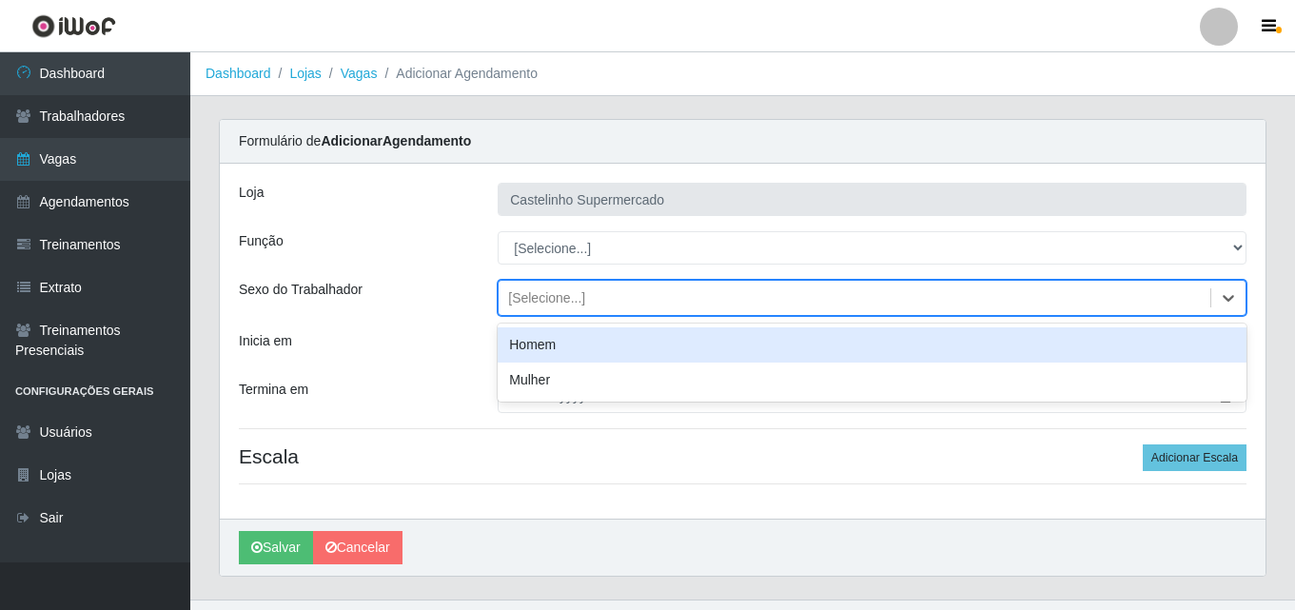
click at [579, 294] on div "[Selecione...]" at bounding box center [546, 298] width 77 height 20
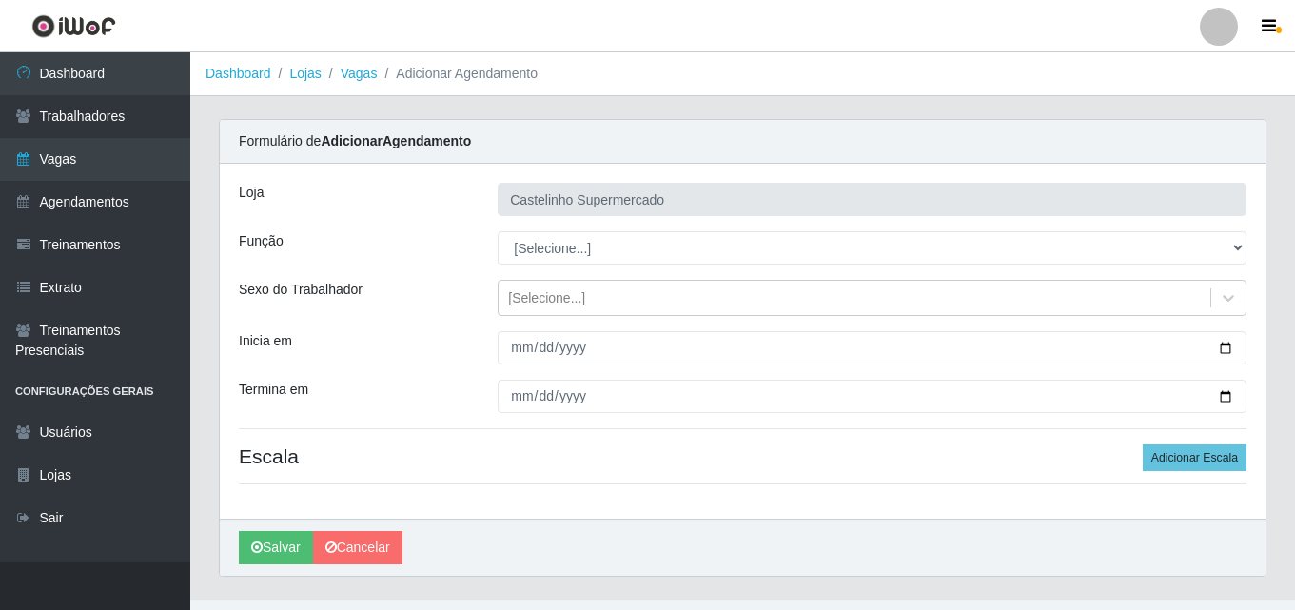
drag, startPoint x: 398, startPoint y: 264, endPoint x: 444, endPoint y: 265, distance: 46.6
click at [400, 265] on div "[PERSON_NAME] Supermercado Função [Selecione...] ASG ASG + ASG ++ Balconista de…" at bounding box center [742, 341] width 1045 height 355
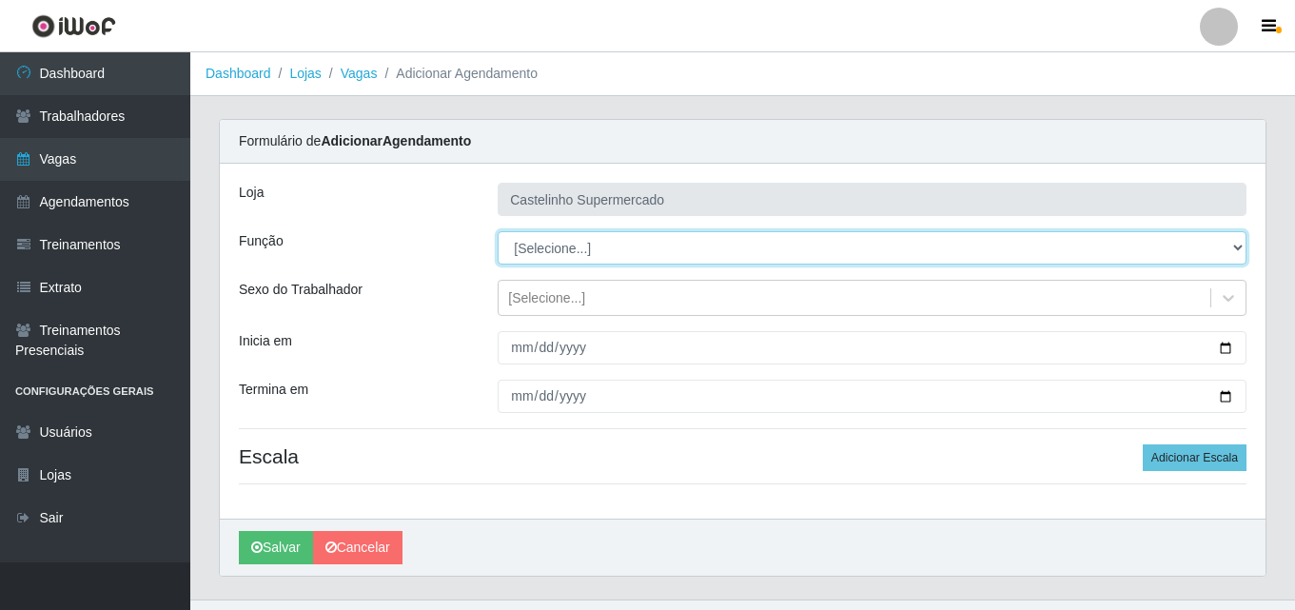
click at [577, 249] on select "[Selecione...] ASG ASG + ASG ++ Balconista de Açougue Balconista de Açougue + B…" at bounding box center [872, 247] width 749 height 33
select select "70"
click at [498, 231] on select "[Selecione...] ASG ASG + ASG ++ Balconista de Açougue Balconista de Açougue + B…" at bounding box center [872, 247] width 749 height 33
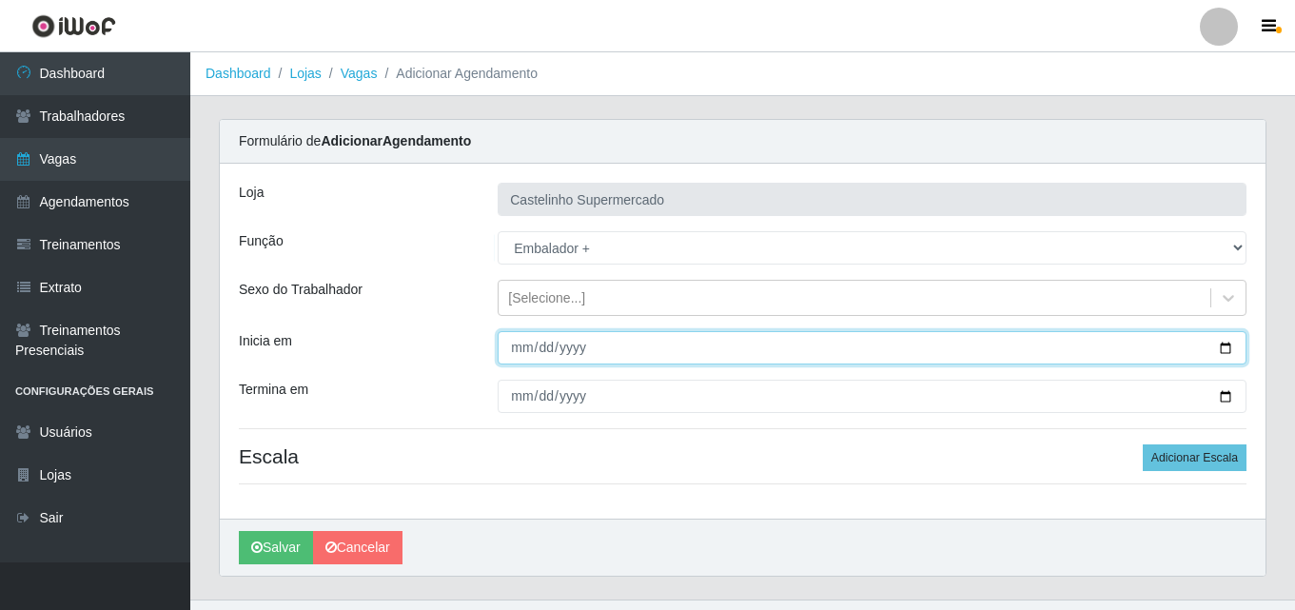
click at [518, 347] on input "Inicia em" at bounding box center [872, 347] width 749 height 33
type input "[DATE]"
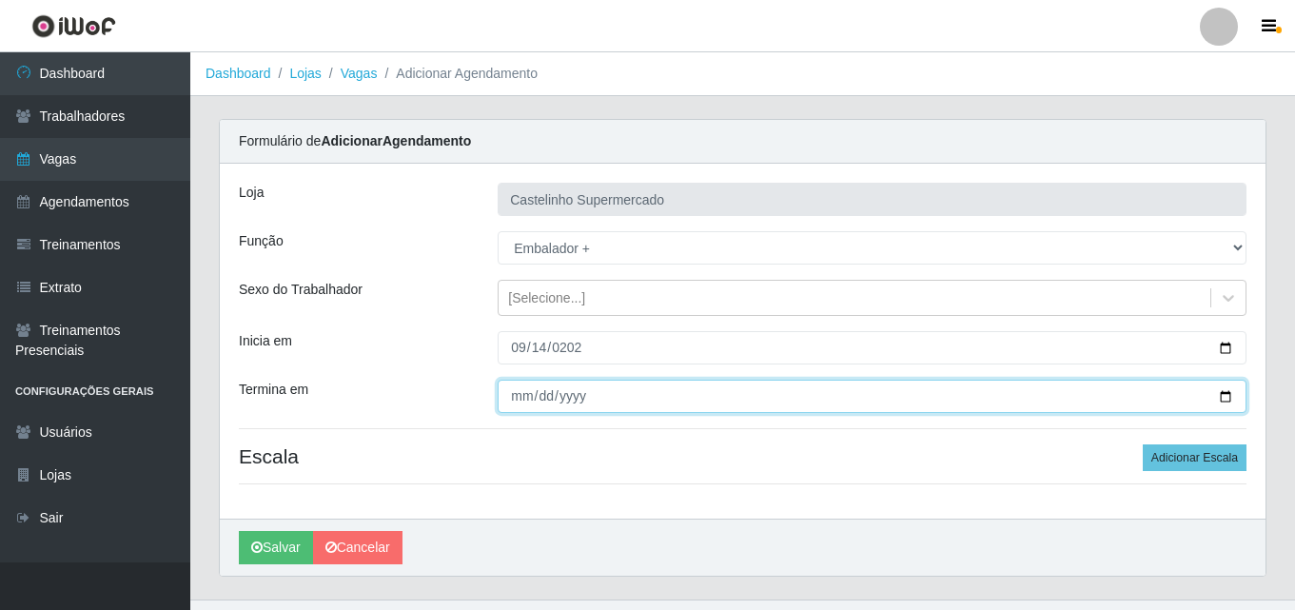
click at [531, 396] on input "Termina em" at bounding box center [872, 396] width 749 height 33
type input "[DATE]"
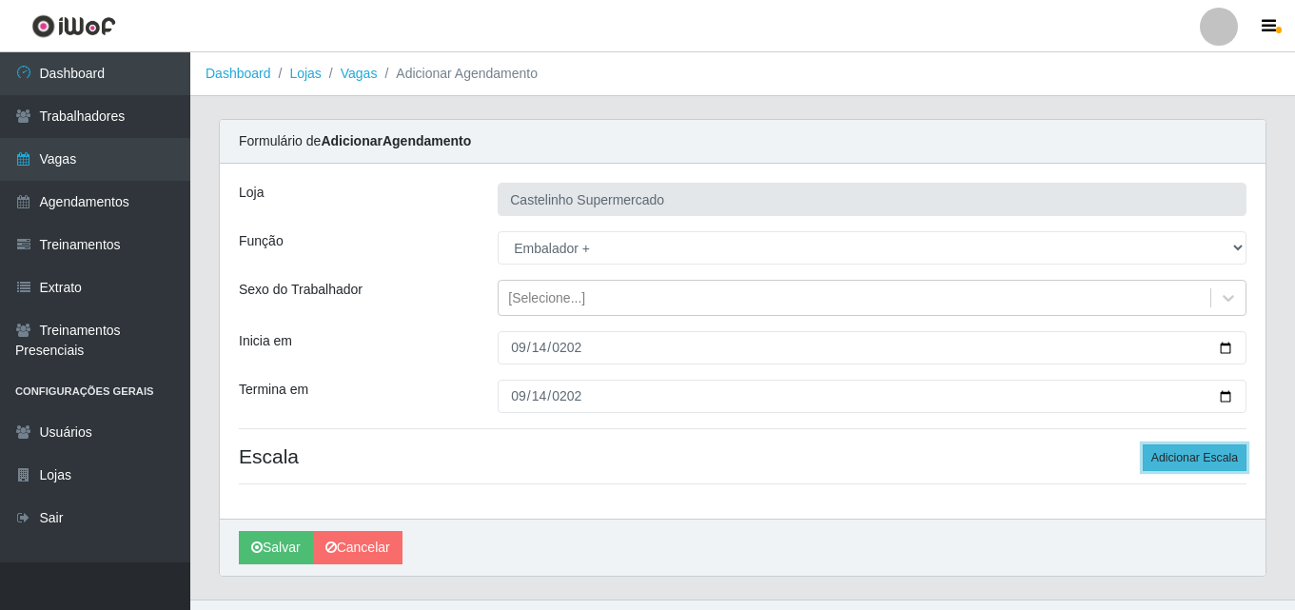
click at [1189, 446] on button "Adicionar Escala" at bounding box center [1194, 457] width 104 height 27
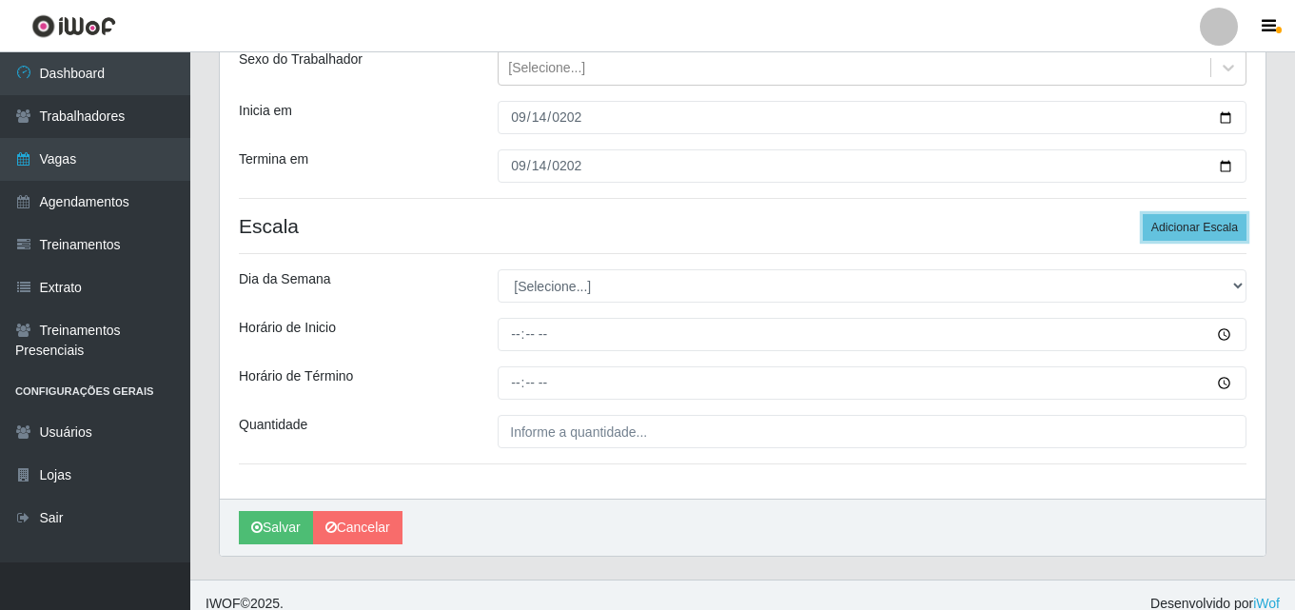
scroll to position [247, 0]
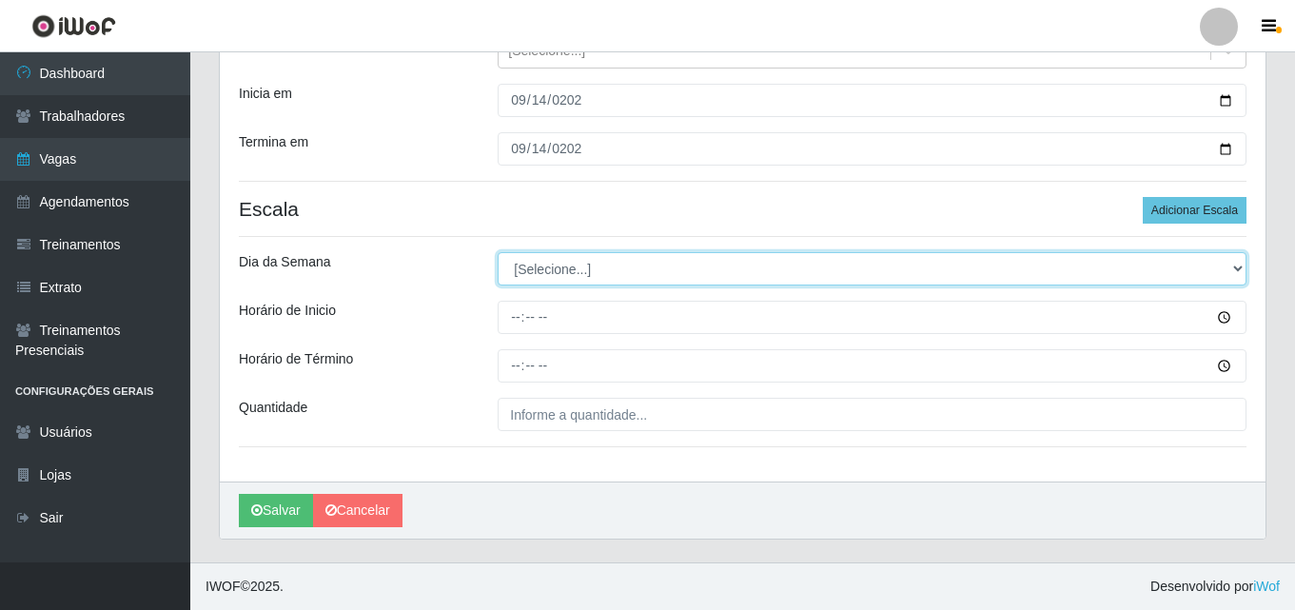
click at [572, 277] on select "[Selecione...] Segunda Terça Quarta Quinta Sexta Sábado Domingo" at bounding box center [872, 268] width 749 height 33
select select "0"
click at [498, 252] on select "[Selecione...] Segunda Terça Quarta Quinta Sexta Sábado Domingo" at bounding box center [872, 268] width 749 height 33
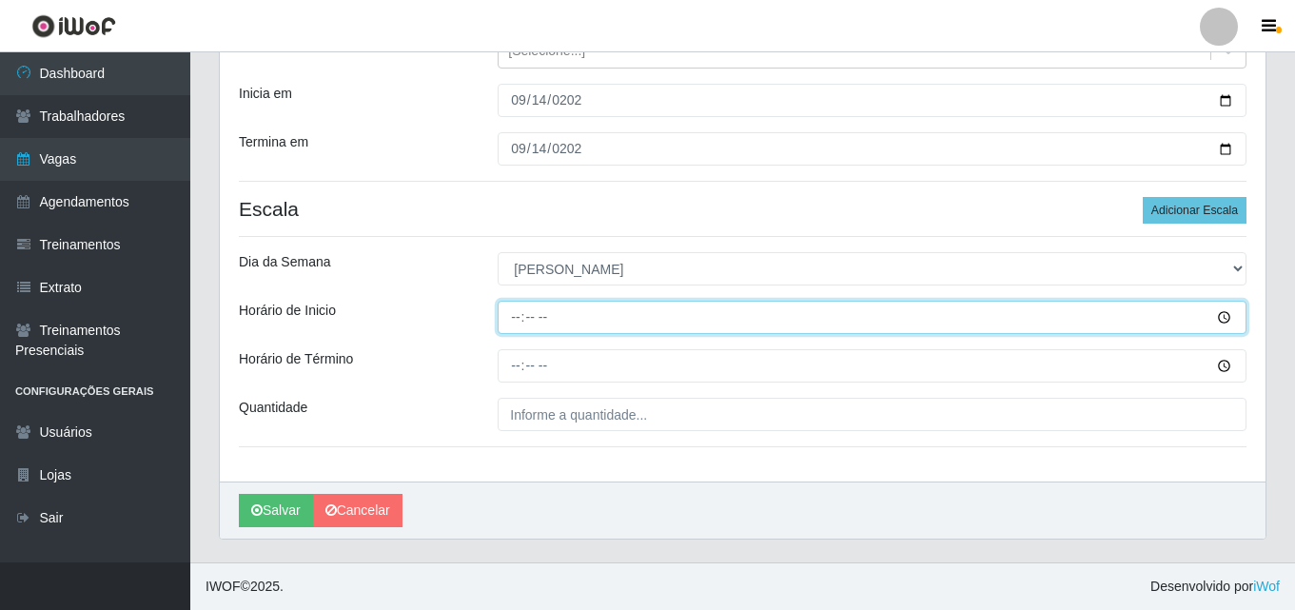
click at [516, 317] on input "Horário de Inicio" at bounding box center [872, 317] width 749 height 33
type input "07:00"
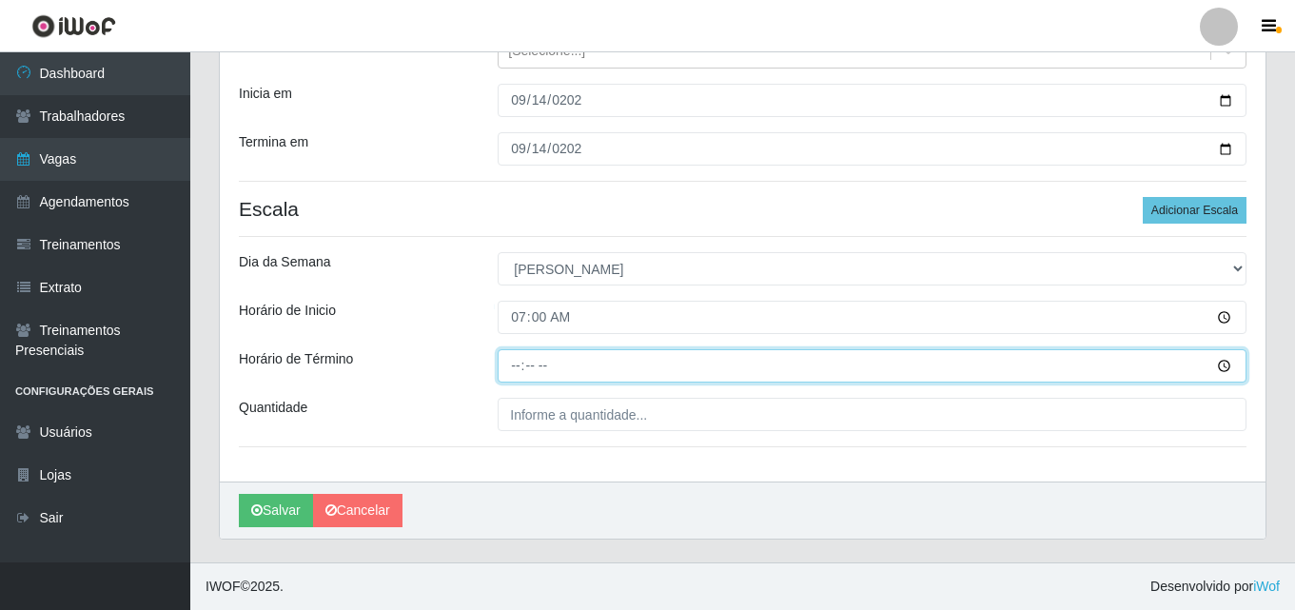
click at [519, 361] on input "Horário de Término" at bounding box center [872, 365] width 749 height 33
type input "13:00"
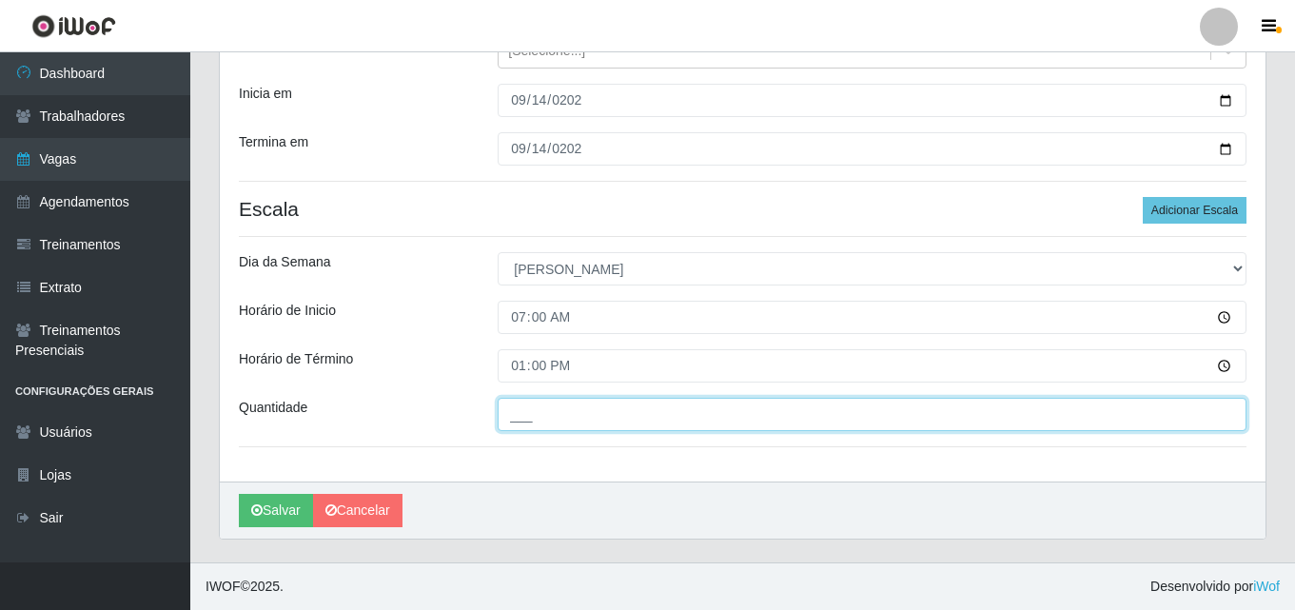
click at [540, 413] on input "___" at bounding box center [872, 414] width 749 height 33
type input "2__"
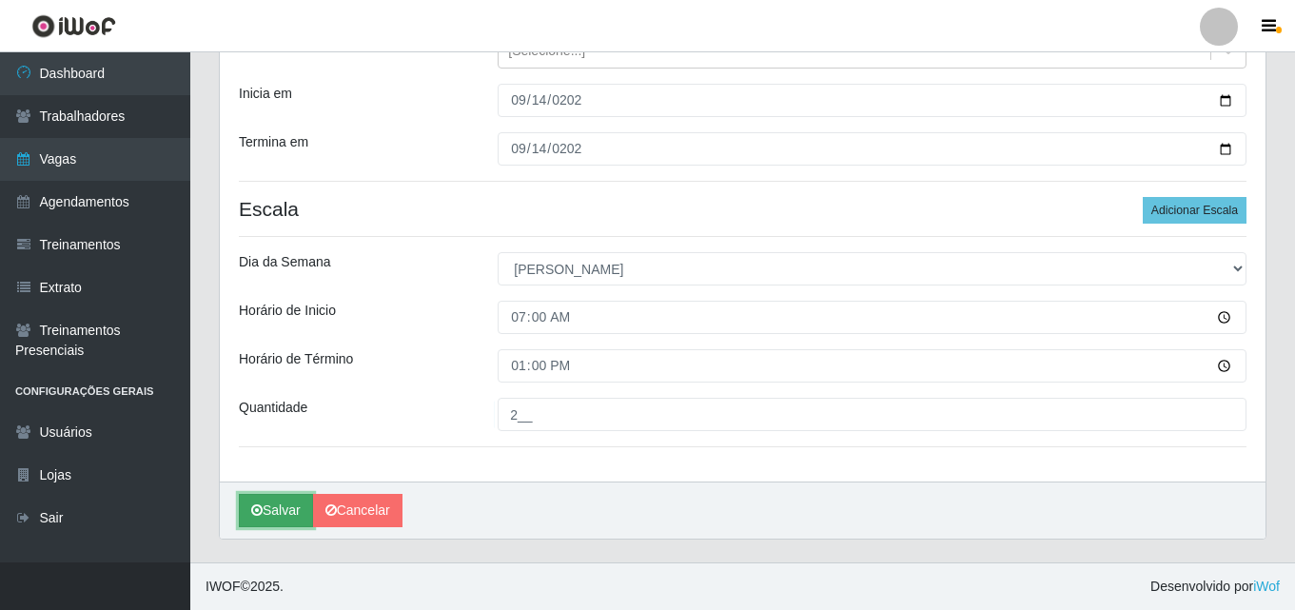
click at [277, 506] on button "Salvar" at bounding box center [276, 510] width 74 height 33
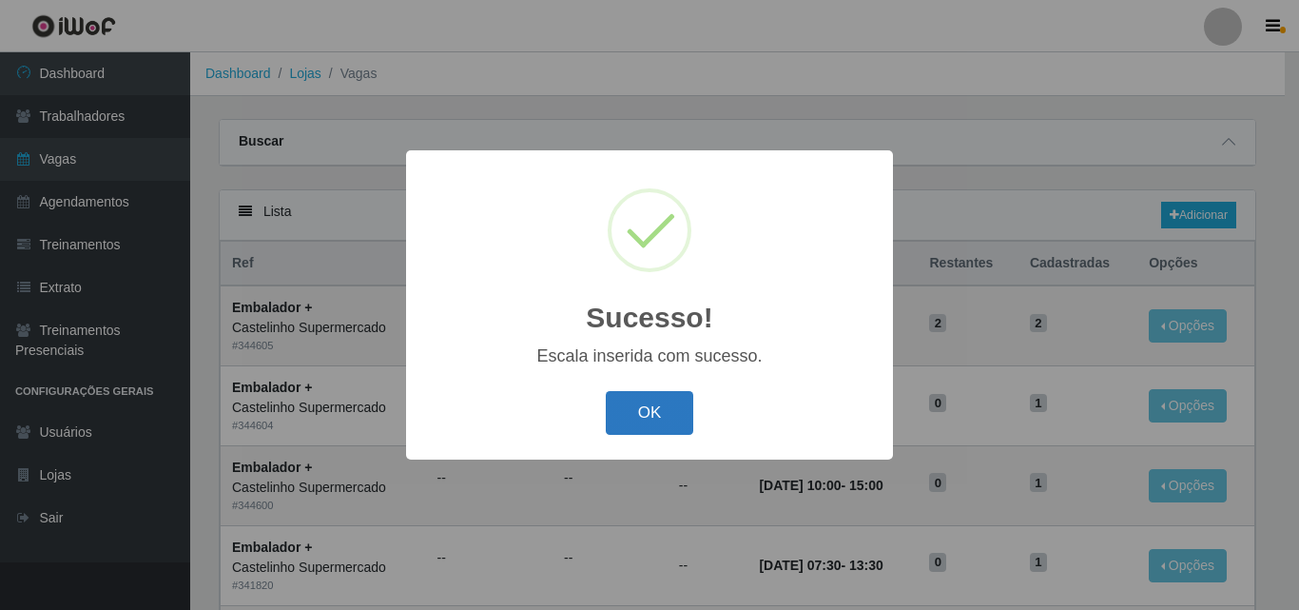
click at [650, 413] on button "OK" at bounding box center [650, 413] width 88 height 45
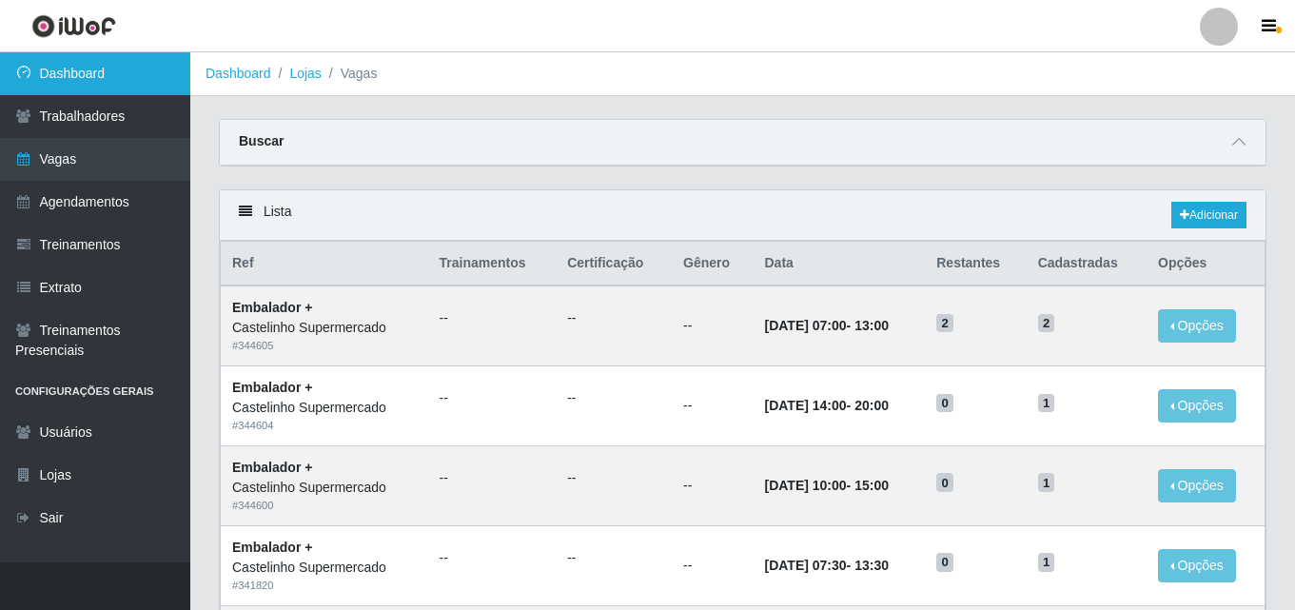
click at [69, 71] on link "Dashboard" at bounding box center [95, 73] width 190 height 43
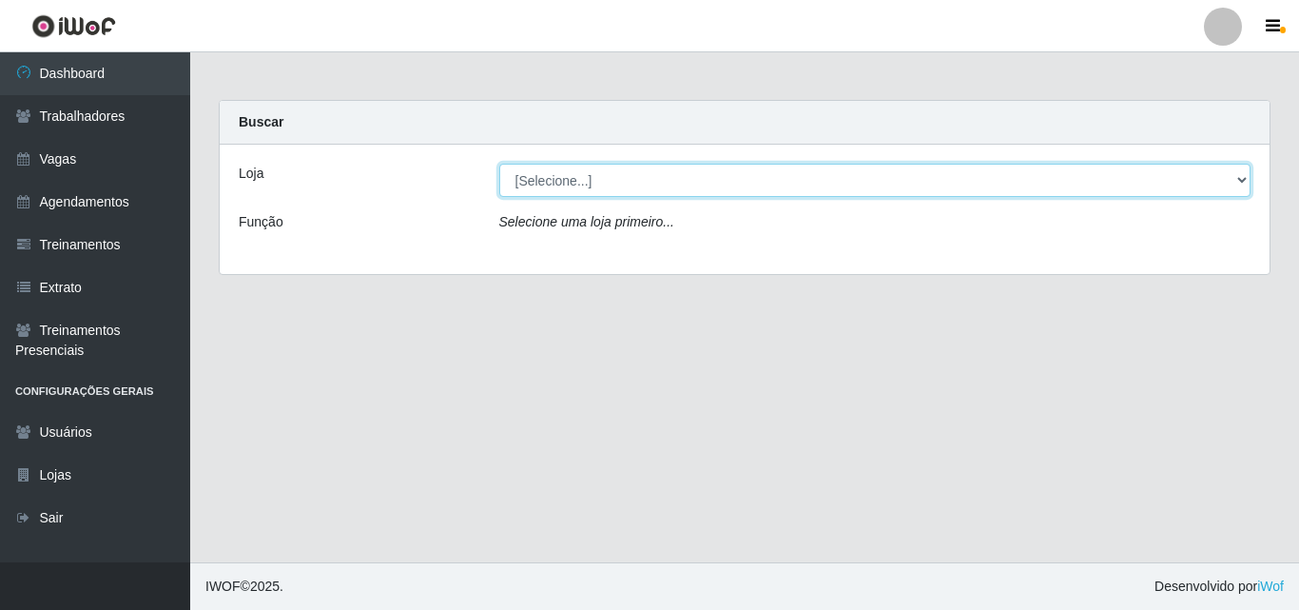
click at [1232, 178] on select "[Selecione...] Castelinho Supermercado" at bounding box center [875, 180] width 752 height 33
select select "377"
click at [499, 164] on select "[Selecione...] Castelinho Supermercado" at bounding box center [875, 180] width 752 height 33
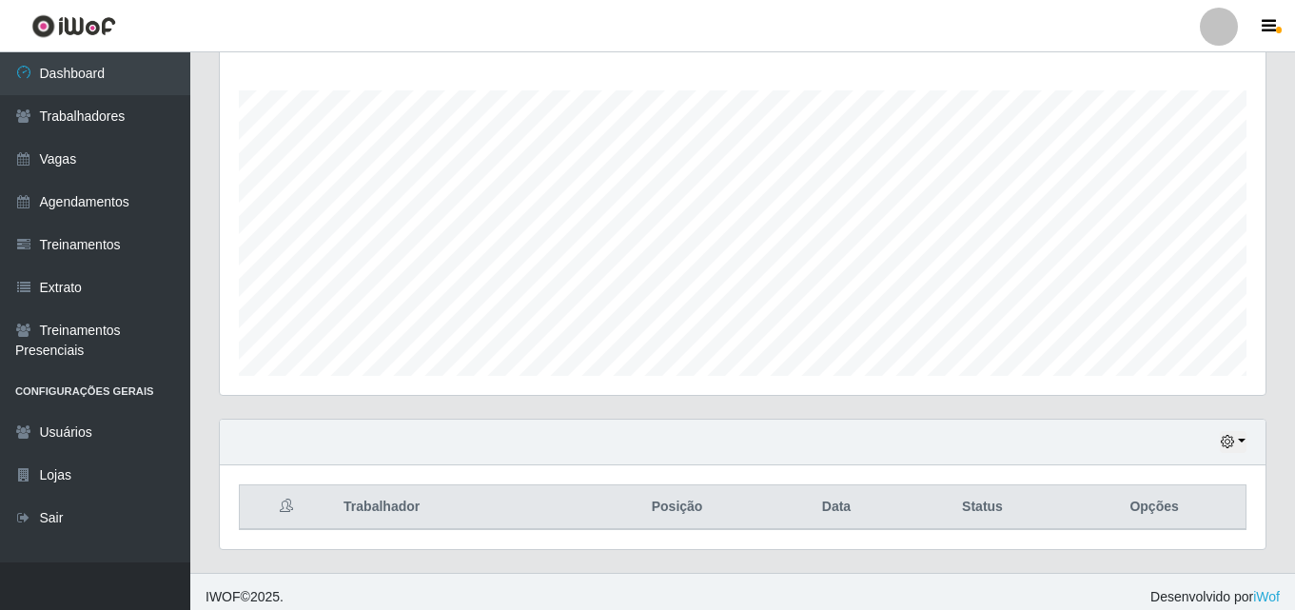
scroll to position [315, 0]
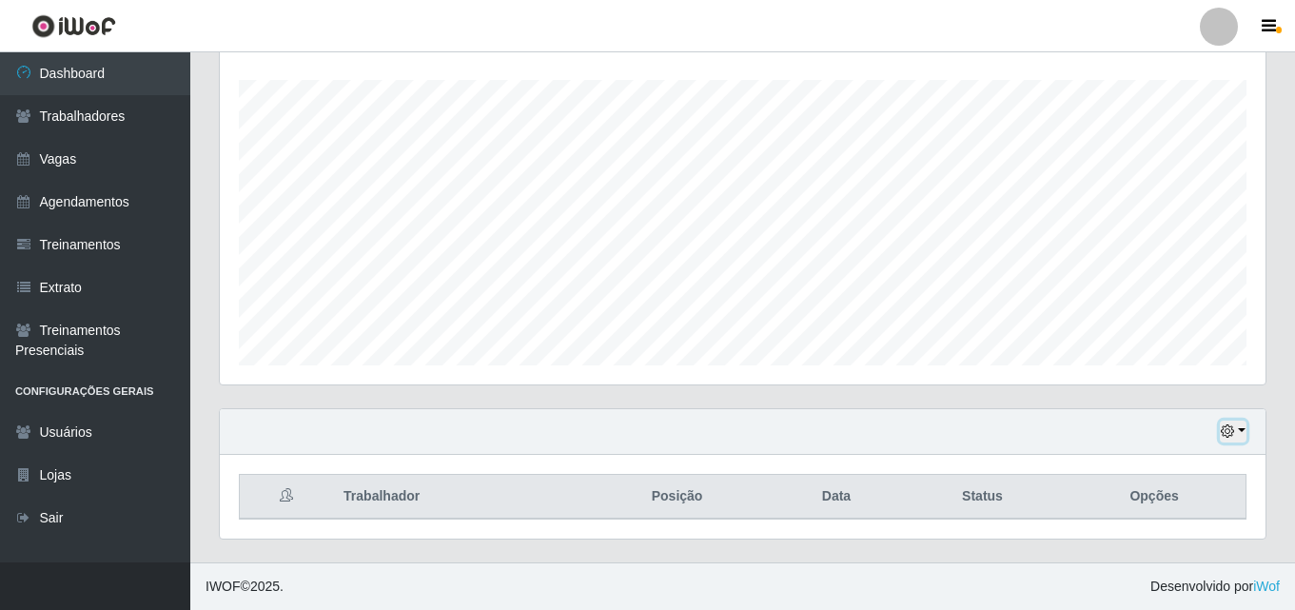
click at [1240, 428] on button "button" at bounding box center [1233, 431] width 27 height 22
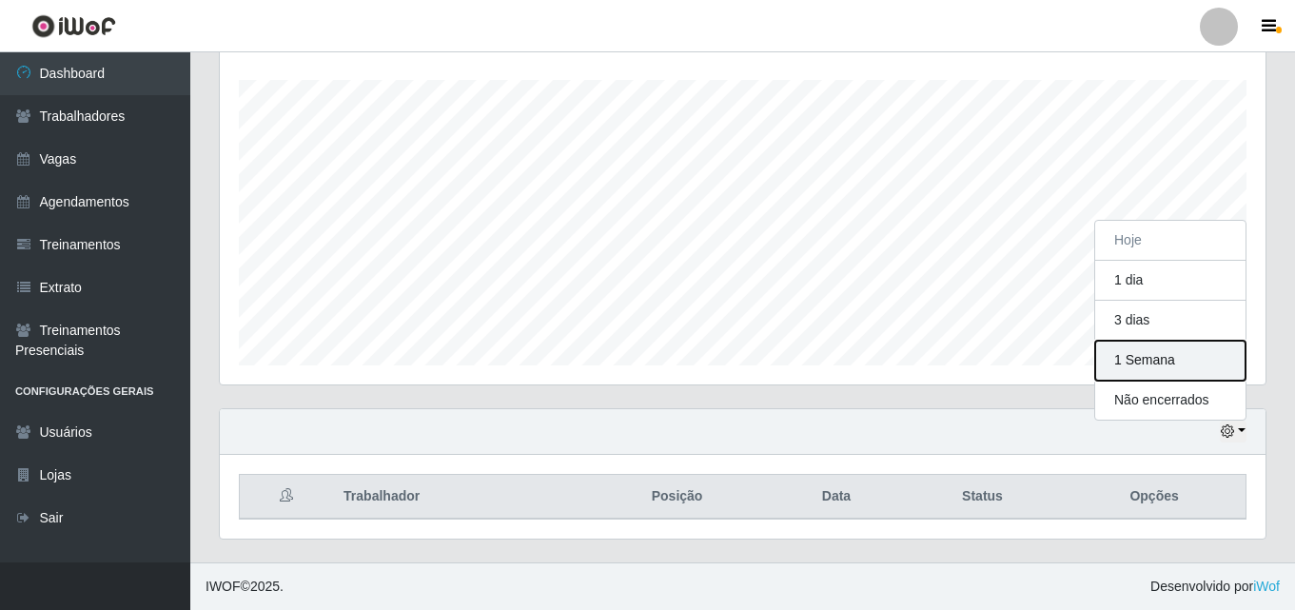
click at [1142, 354] on button "1 Semana" at bounding box center [1170, 361] width 150 height 40
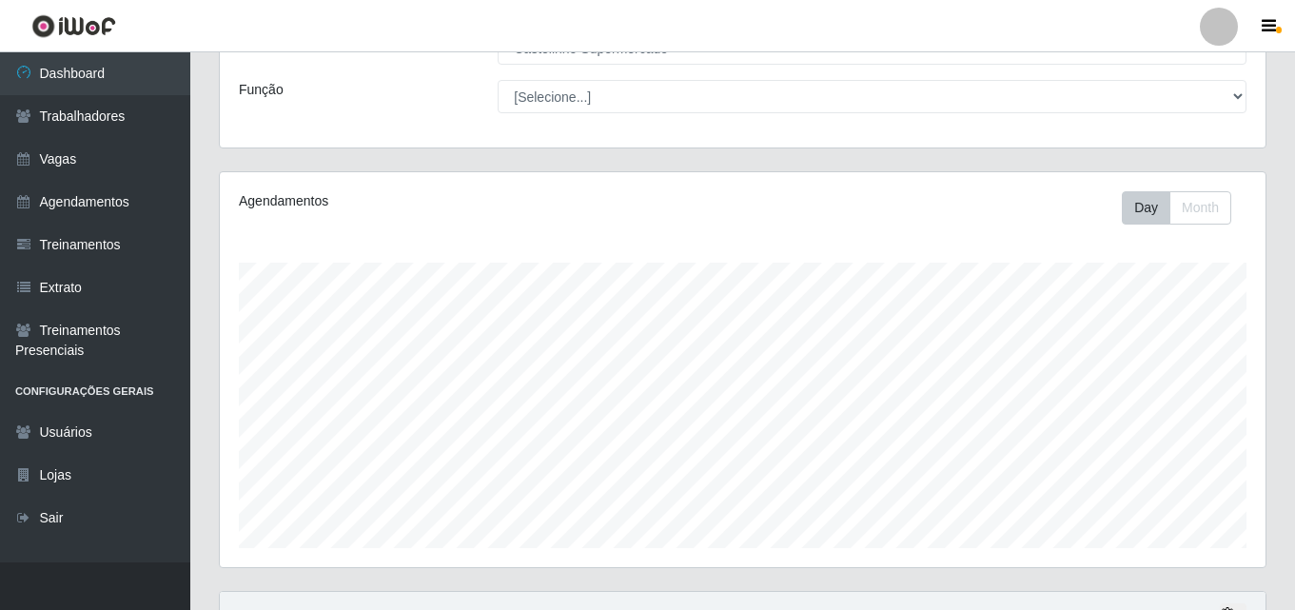
scroll to position [0, 0]
